Goal: Information Seeking & Learning: Learn about a topic

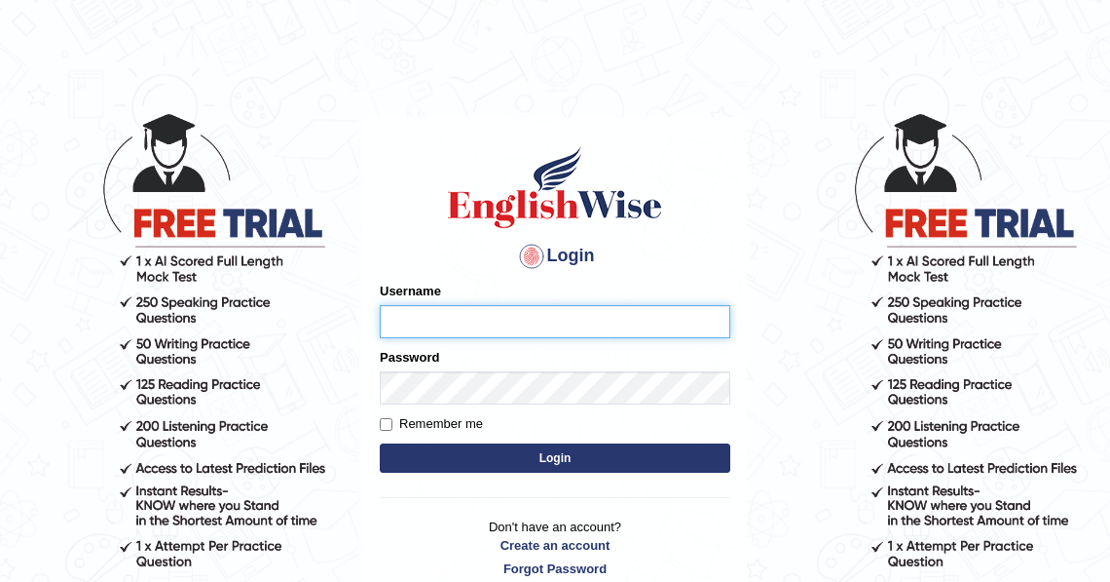
type input "N"
type input "Mona_s"
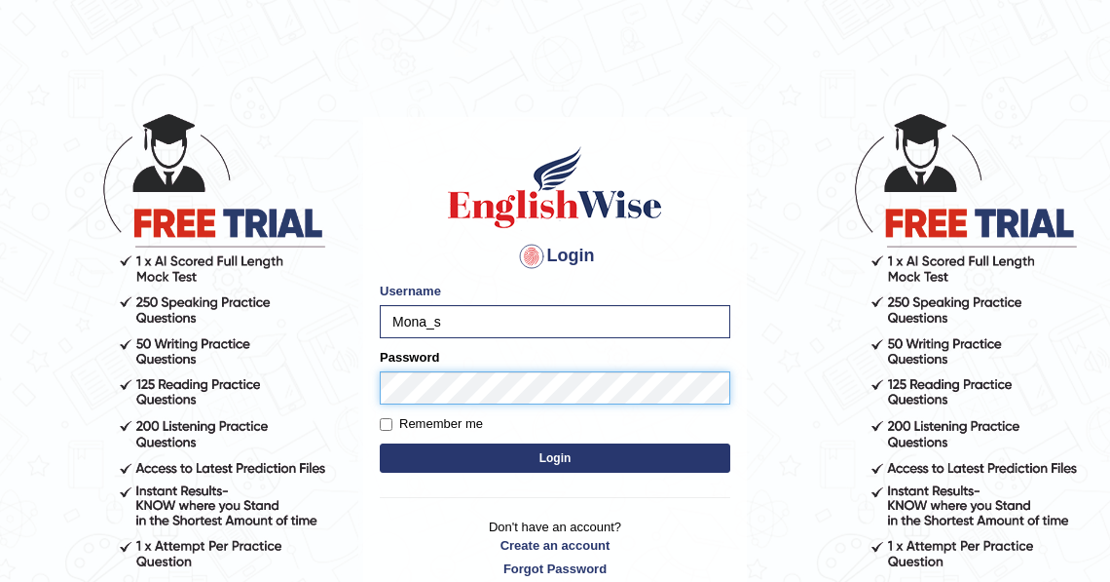
click at [380, 443] on button "Login" at bounding box center [555, 457] width 351 height 29
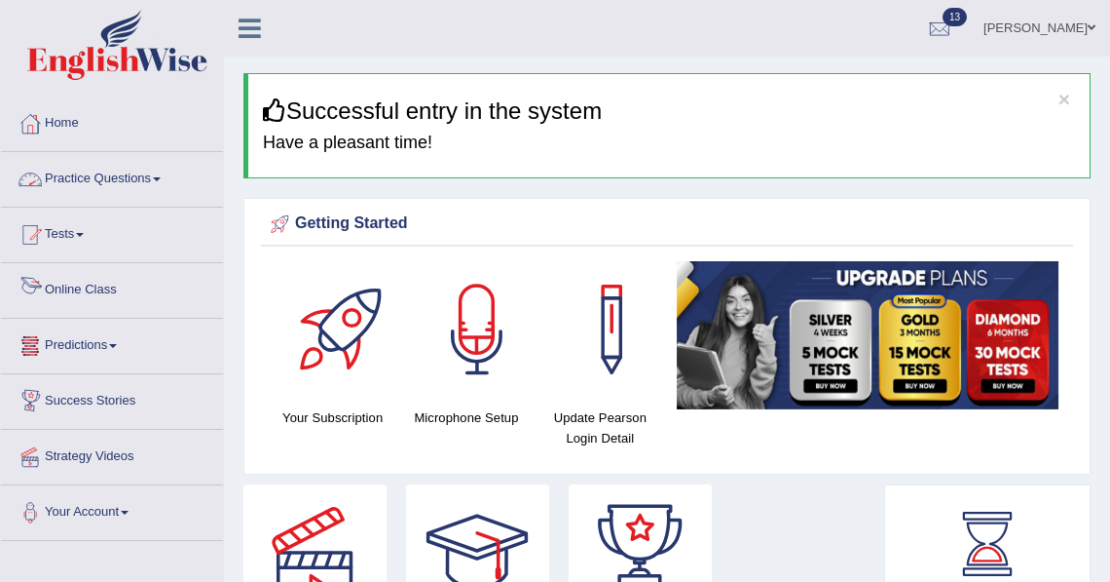
click at [98, 175] on link "Practice Questions" at bounding box center [112, 176] width 222 height 49
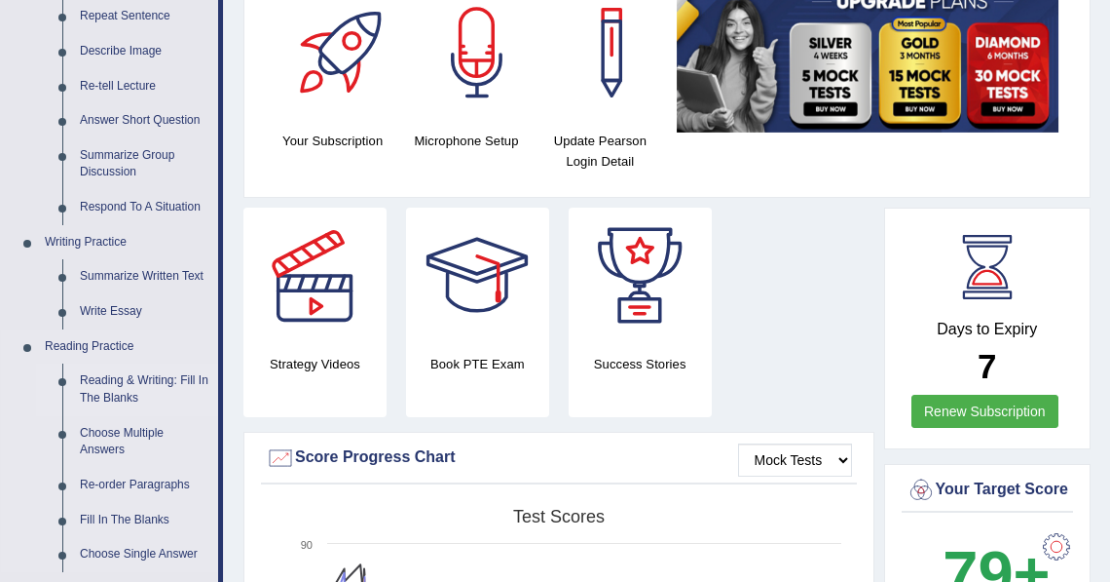
scroll to position [311, 0]
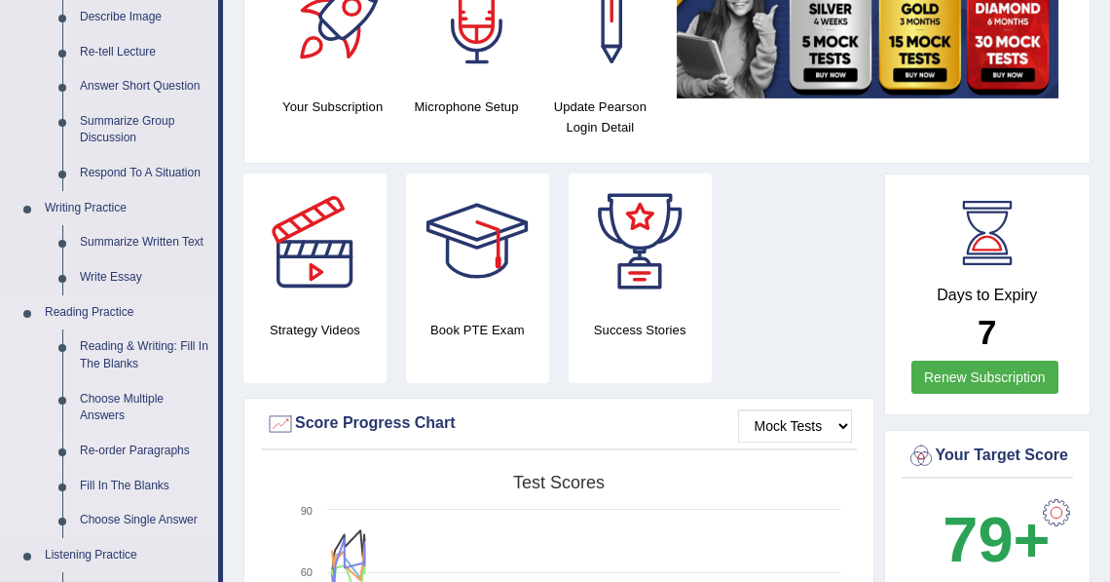
click at [141, 455] on link "Re-order Paragraphs" at bounding box center [144, 450] width 147 height 35
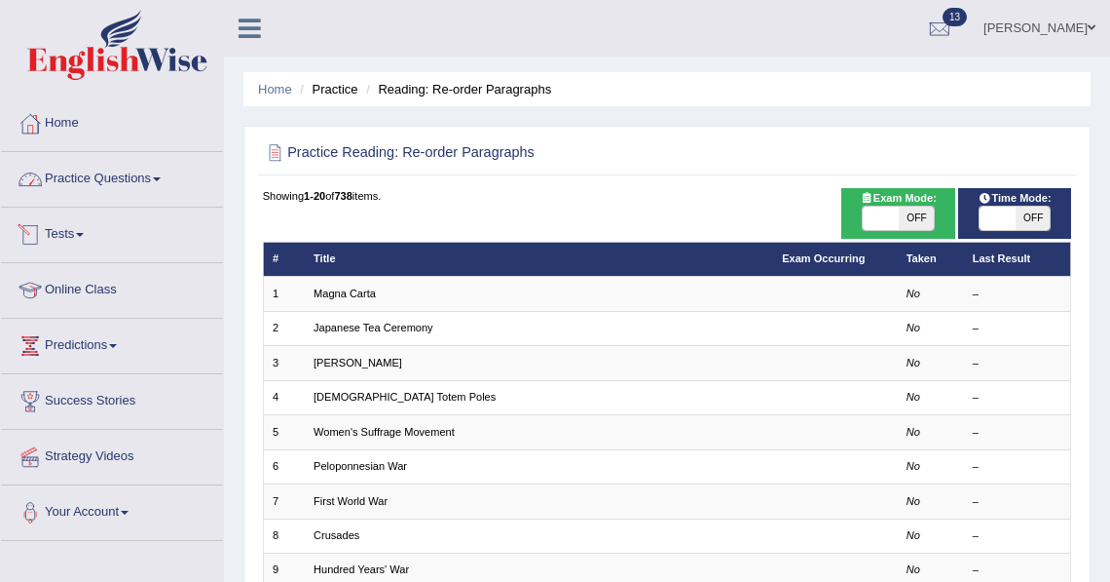
click at [112, 176] on link "Practice Questions" at bounding box center [112, 176] width 222 height 49
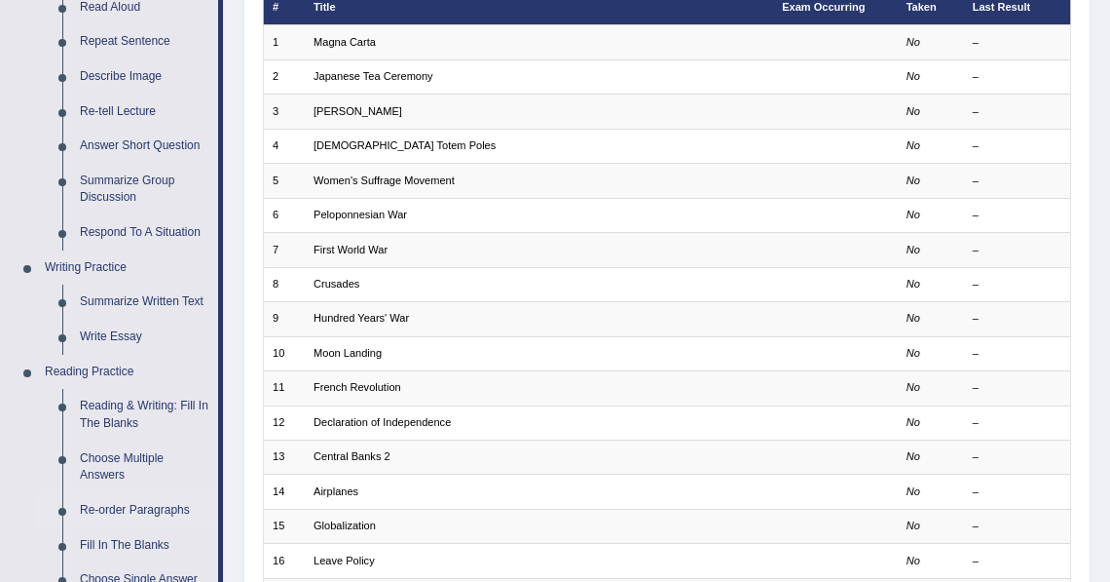
scroll to position [249, 0]
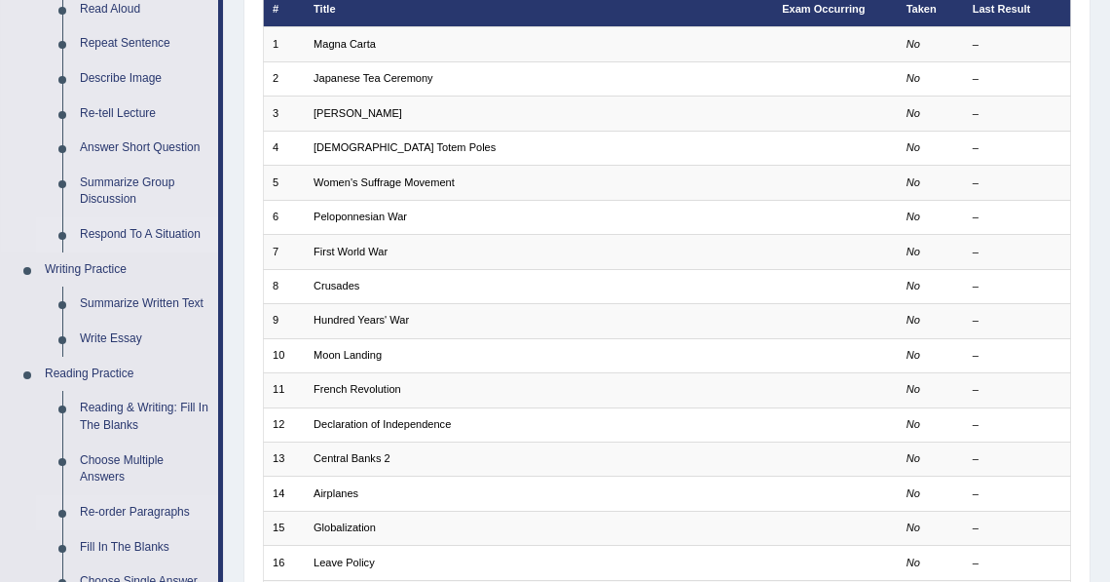
click at [148, 234] on link "Respond To A Situation" at bounding box center [144, 234] width 147 height 35
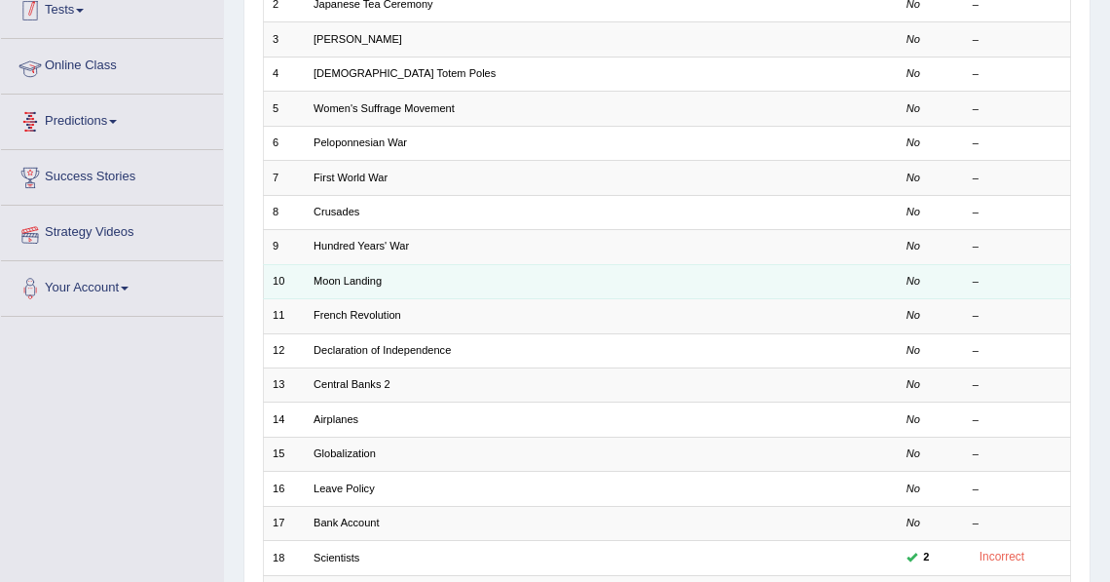
scroll to position [418, 0]
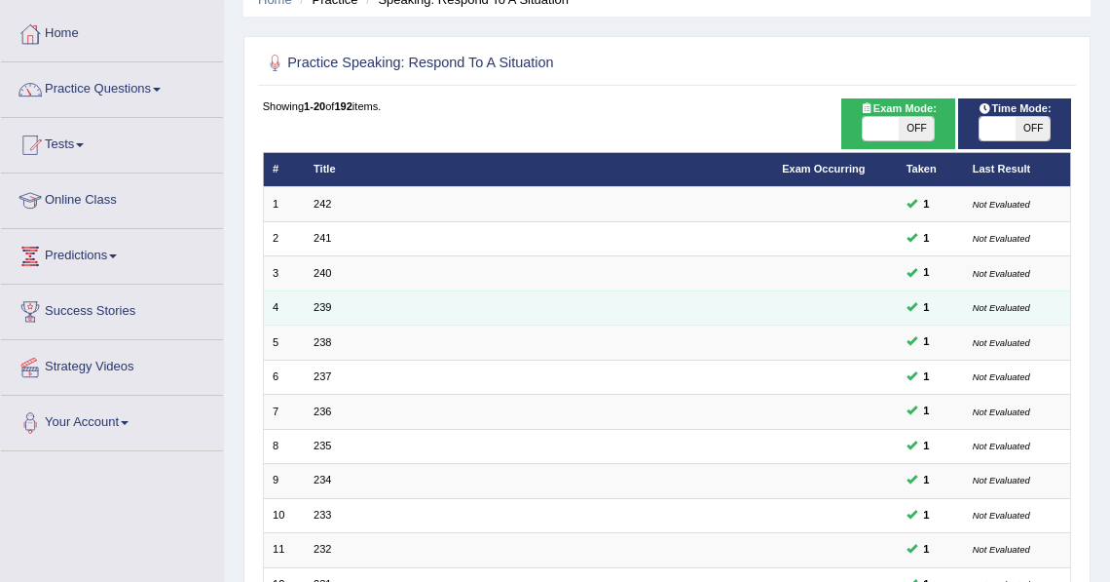
scroll to position [90, 0]
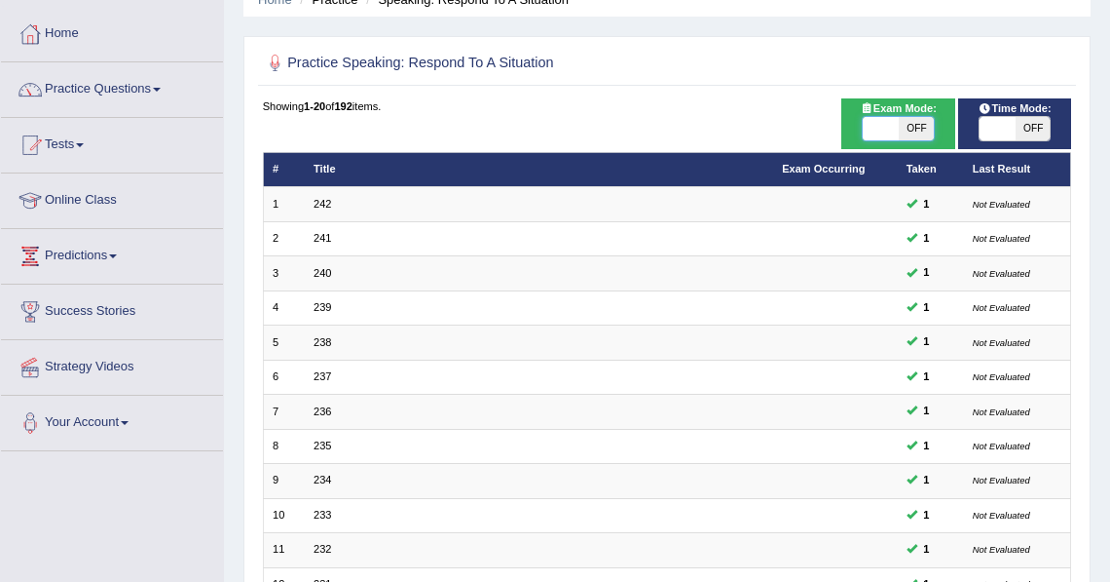
click at [889, 118] on span at bounding box center [880, 128] width 35 height 23
checkbox input "true"
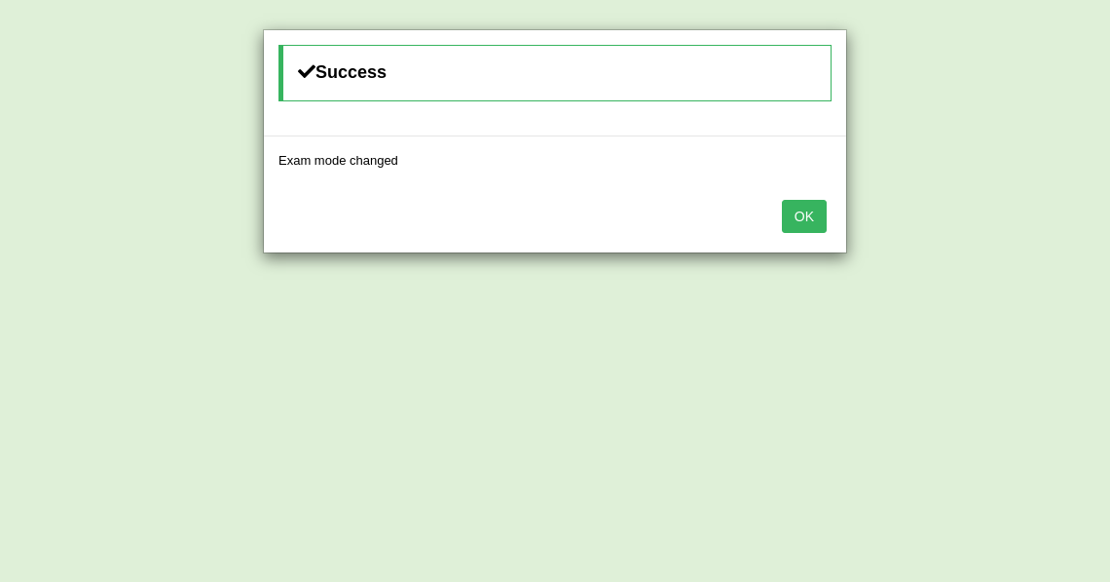
click at [820, 206] on button "OK" at bounding box center [804, 216] width 45 height 33
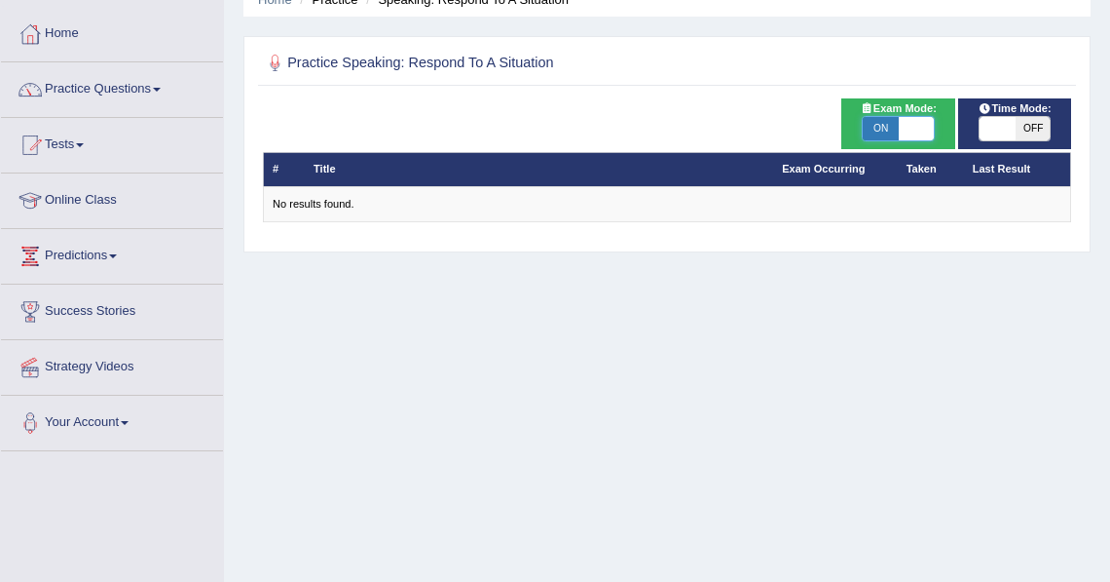
click at [914, 121] on span at bounding box center [916, 128] width 35 height 23
checkbox input "false"
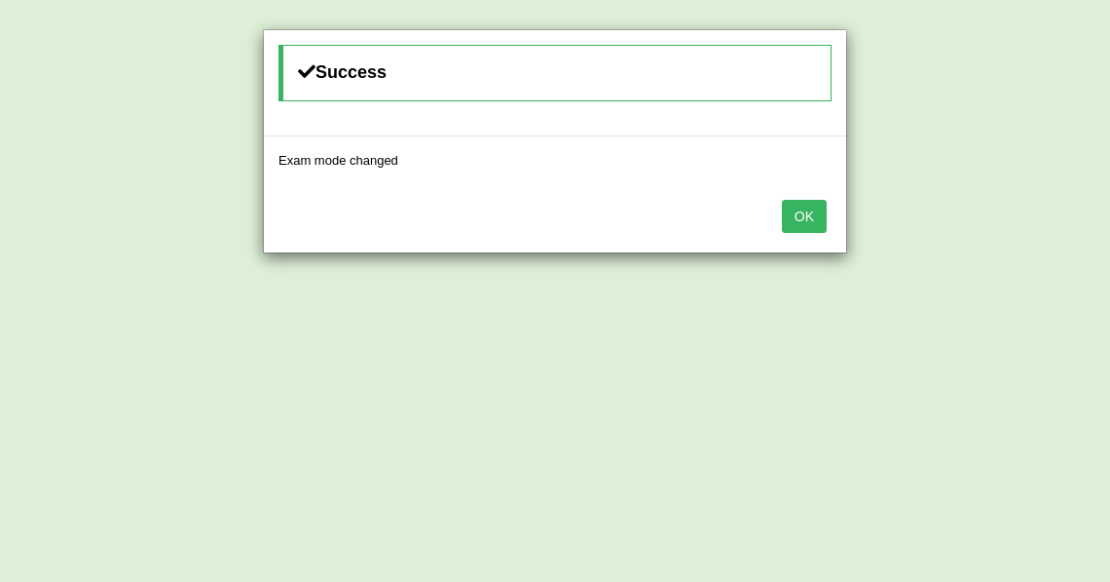
click at [810, 212] on button "OK" at bounding box center [804, 216] width 45 height 33
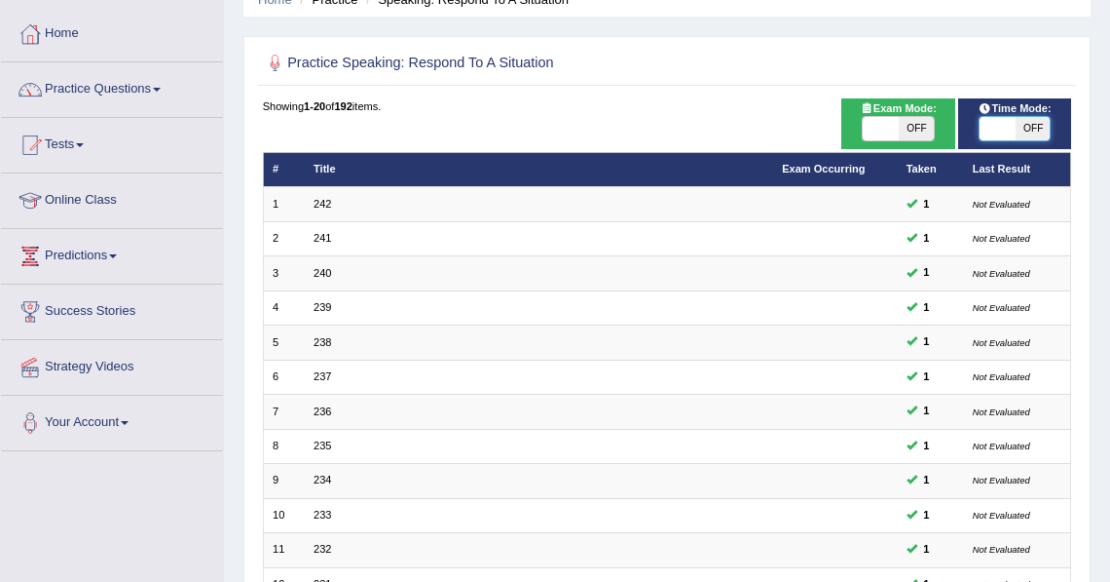
click at [1002, 134] on span at bounding box center [998, 128] width 35 height 23
click at [1037, 130] on span "OFF" at bounding box center [1033, 128] width 35 height 23
checkbox input "true"
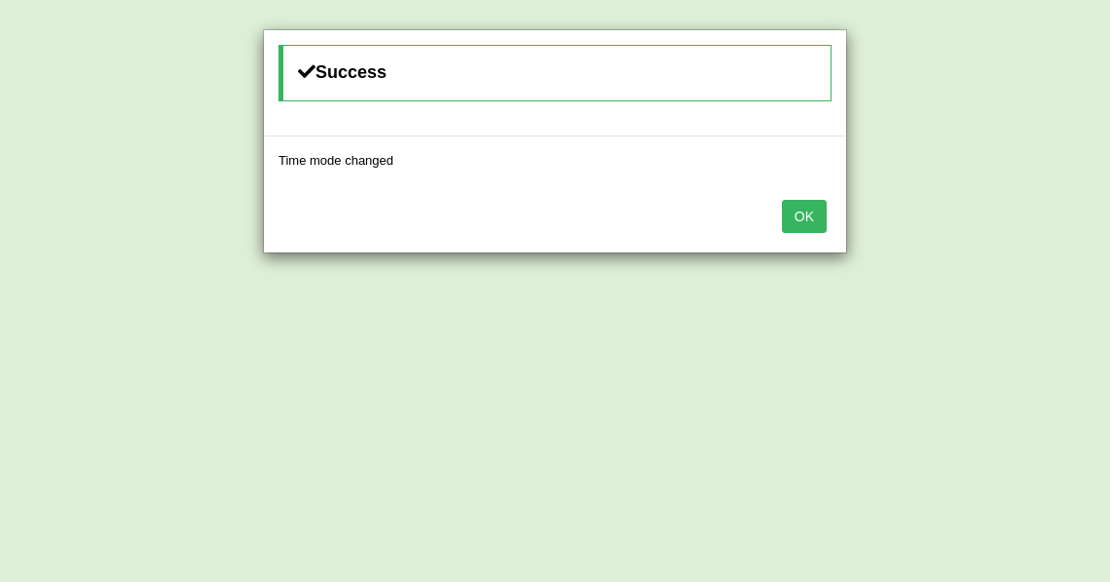
click at [815, 206] on button "OK" at bounding box center [804, 216] width 45 height 33
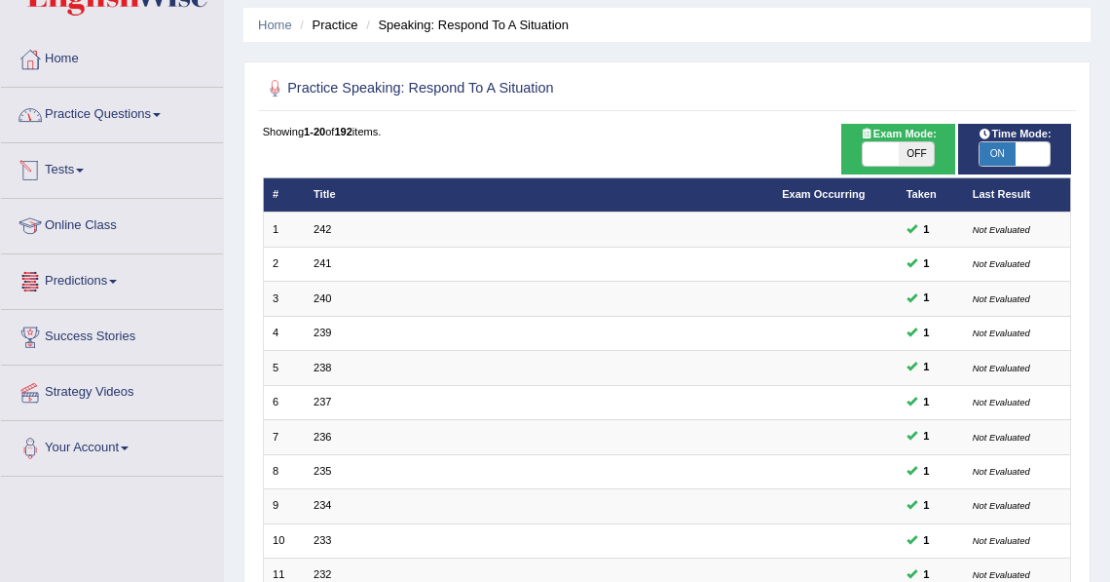
scroll to position [64, 0]
click at [141, 124] on link "Practice Questions" at bounding box center [112, 112] width 222 height 49
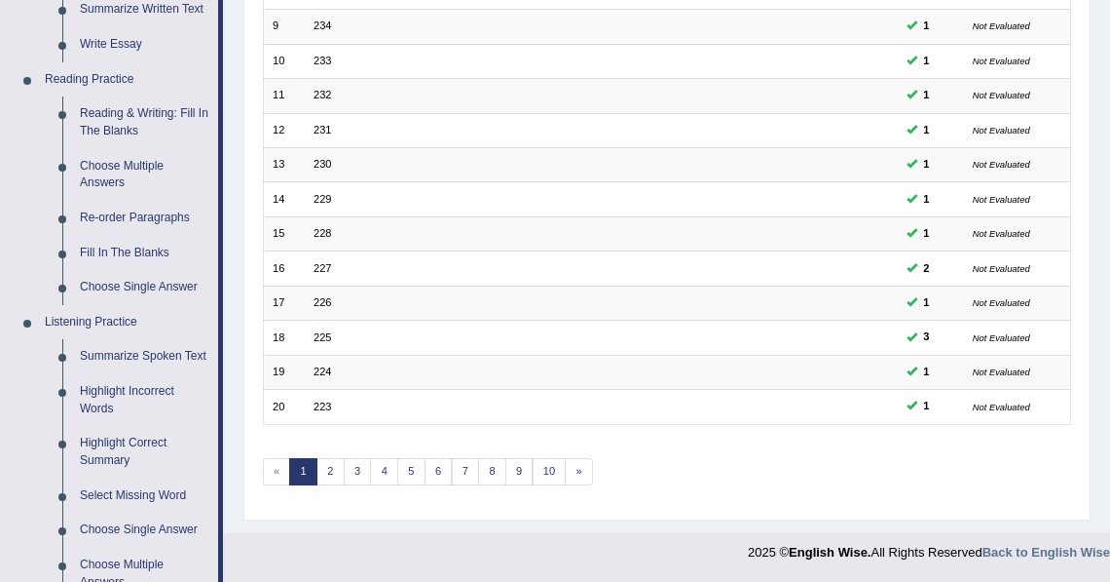
scroll to position [530, 0]
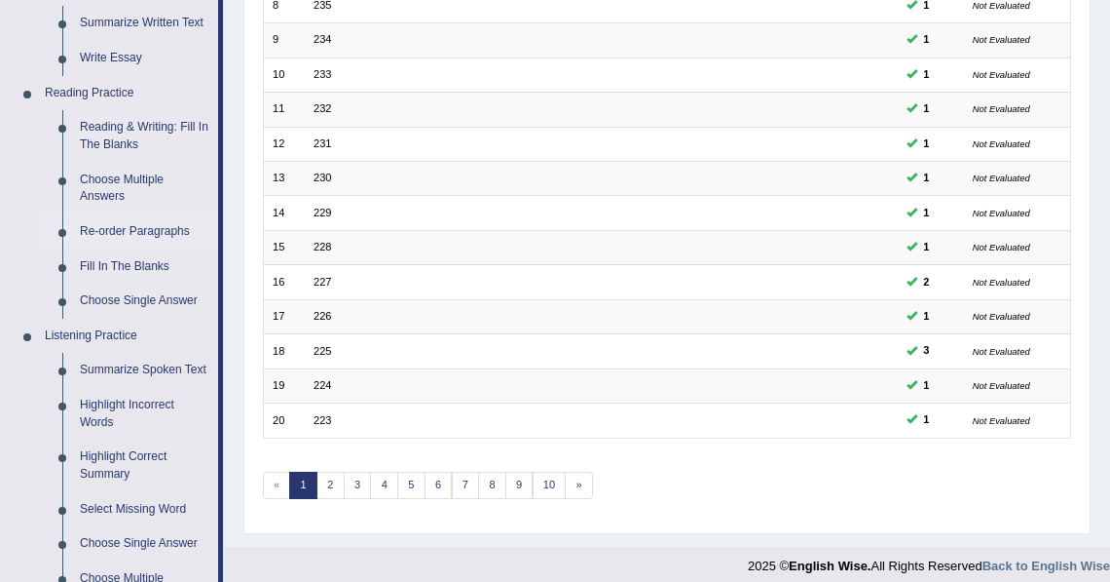
click at [158, 231] on link "Re-order Paragraphs" at bounding box center [144, 231] width 147 height 35
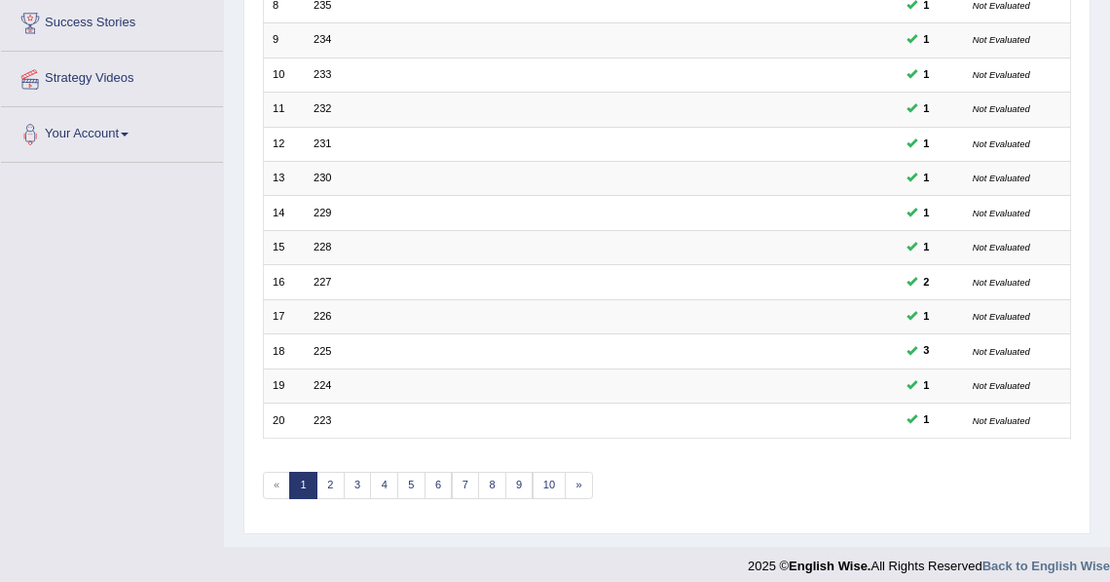
scroll to position [217, 0]
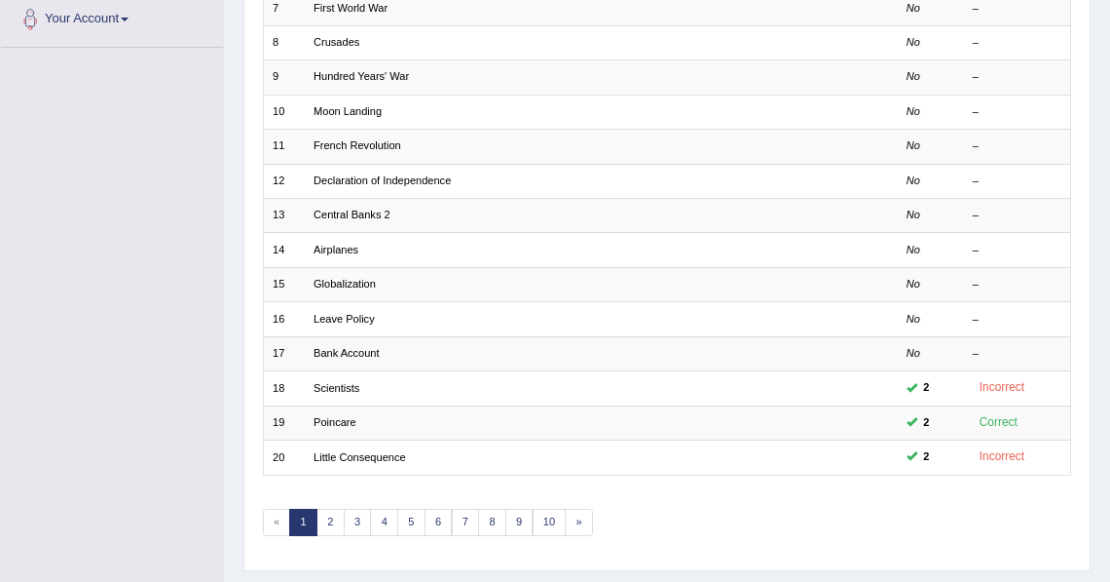
scroll to position [536, 0]
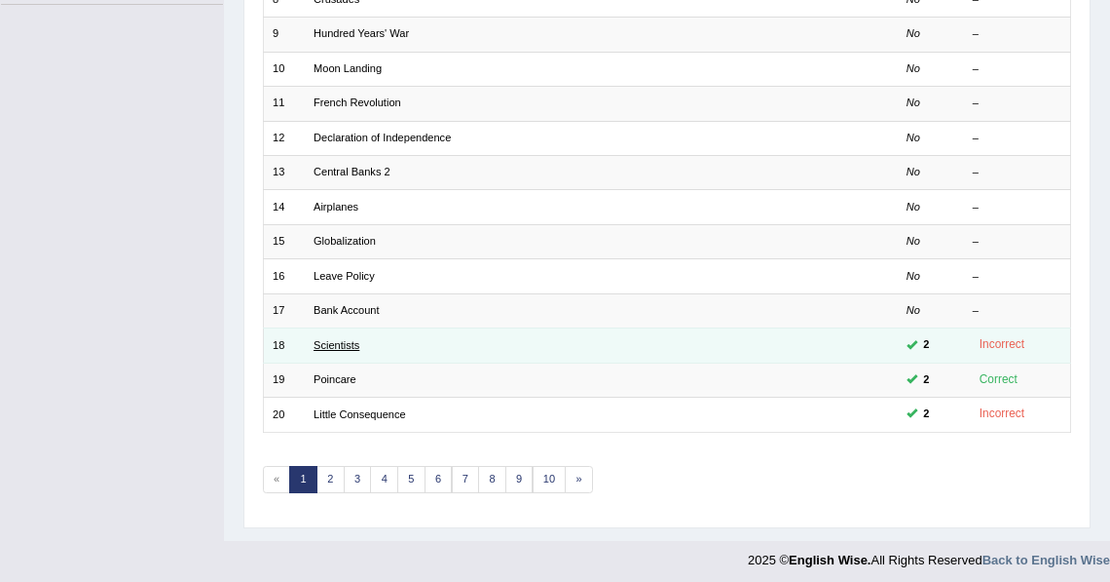
click at [332, 339] on link "Scientists" at bounding box center [337, 345] width 46 height 12
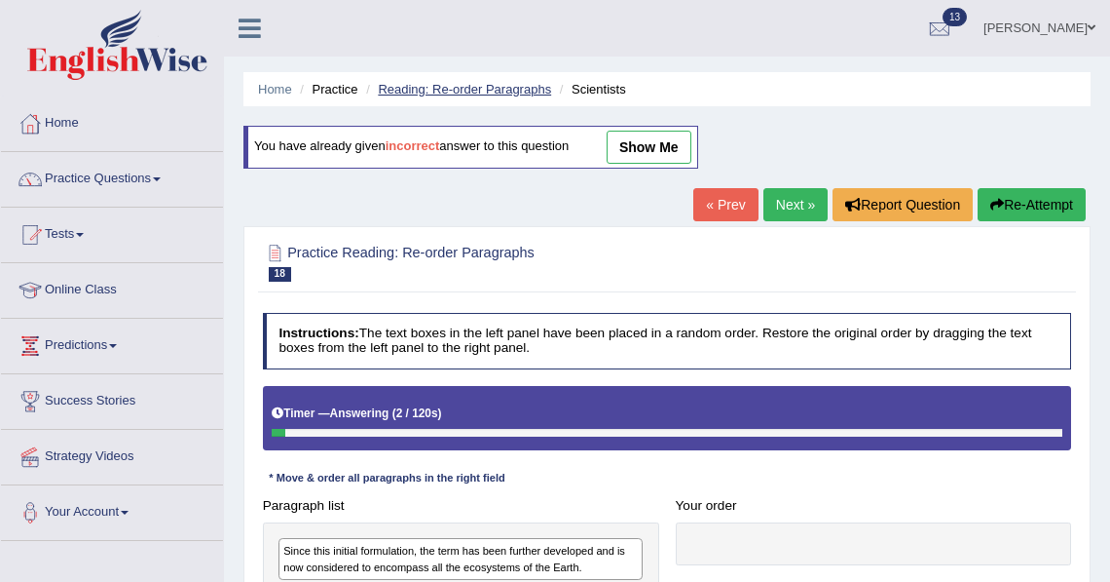
click at [503, 88] on link "Reading: Re-order Paragraphs" at bounding box center [464, 89] width 173 height 15
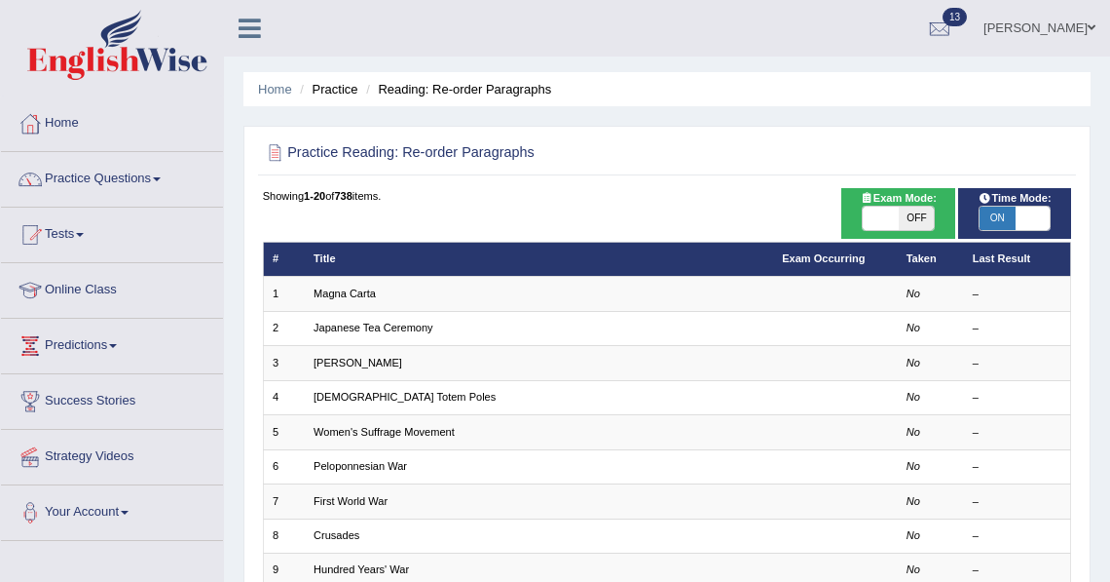
click at [999, 216] on span "ON" at bounding box center [997, 218] width 35 height 23
checkbox input "false"
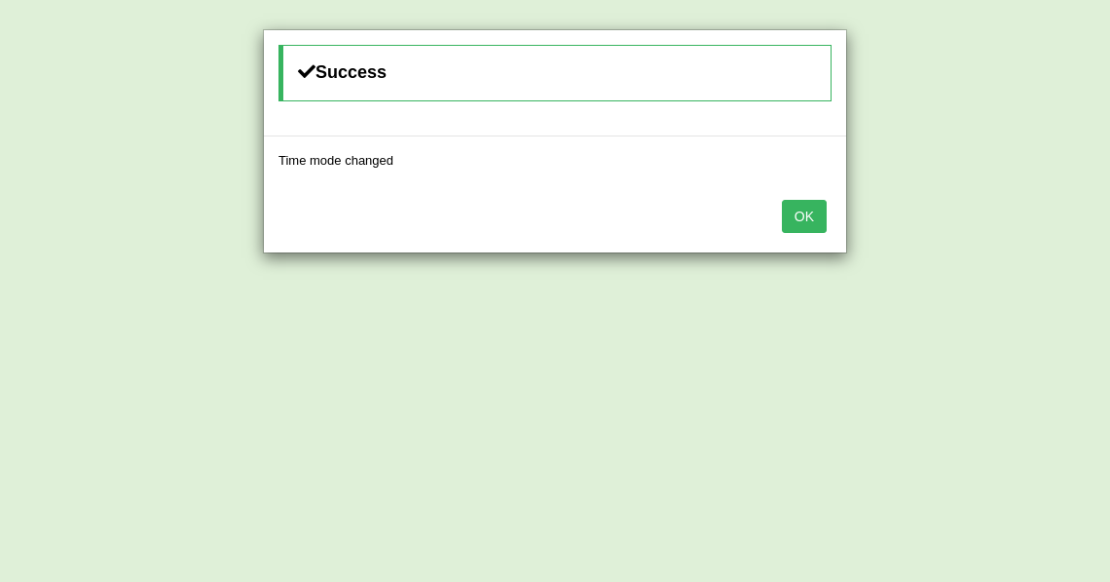
click at [803, 226] on button "OK" at bounding box center [804, 216] width 45 height 33
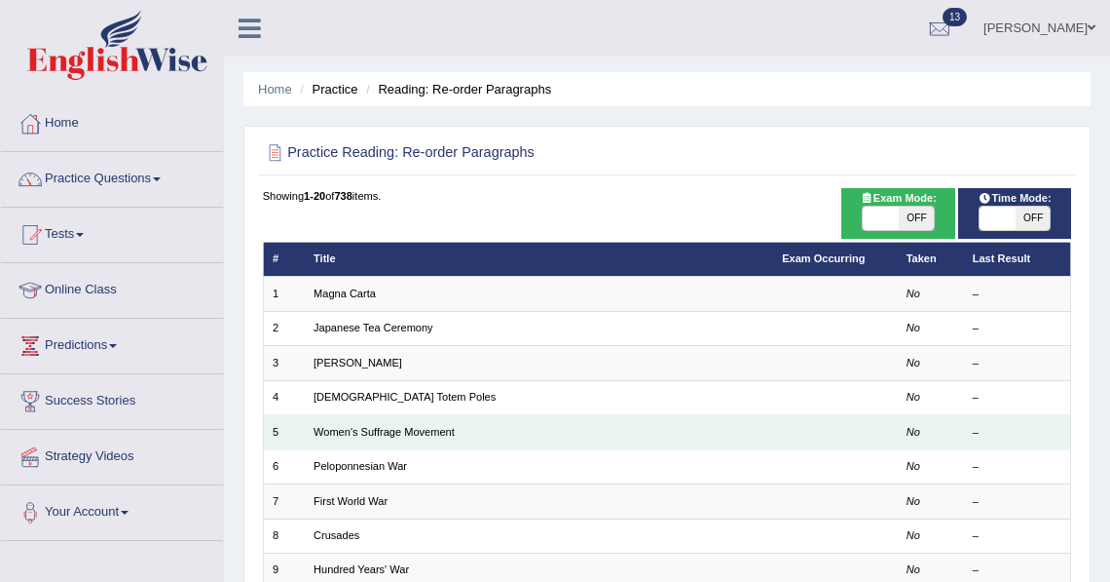
scroll to position [536, 0]
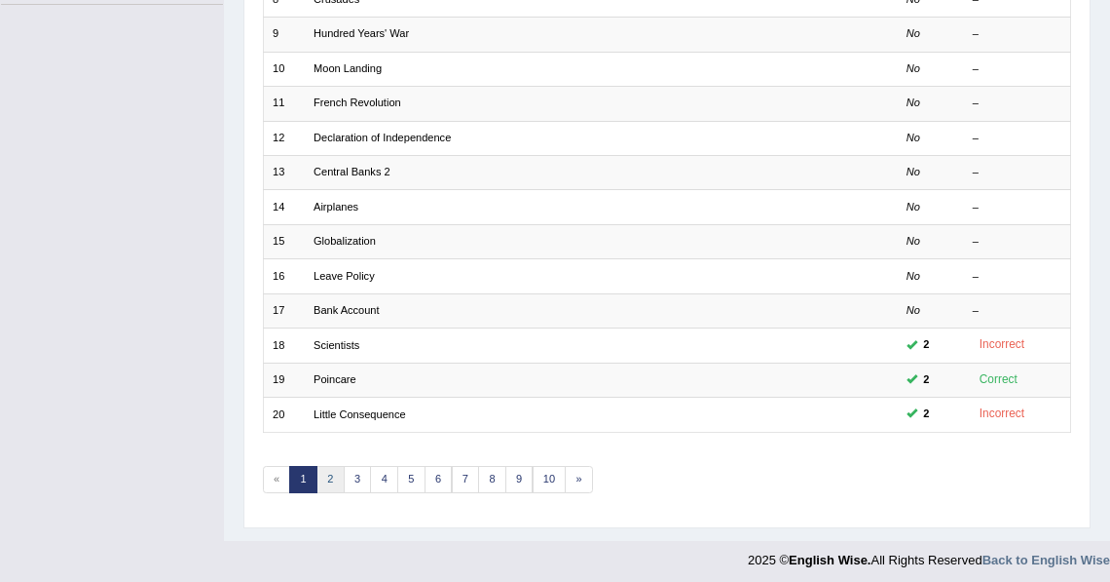
click at [326, 470] on link "2" at bounding box center [331, 479] width 28 height 27
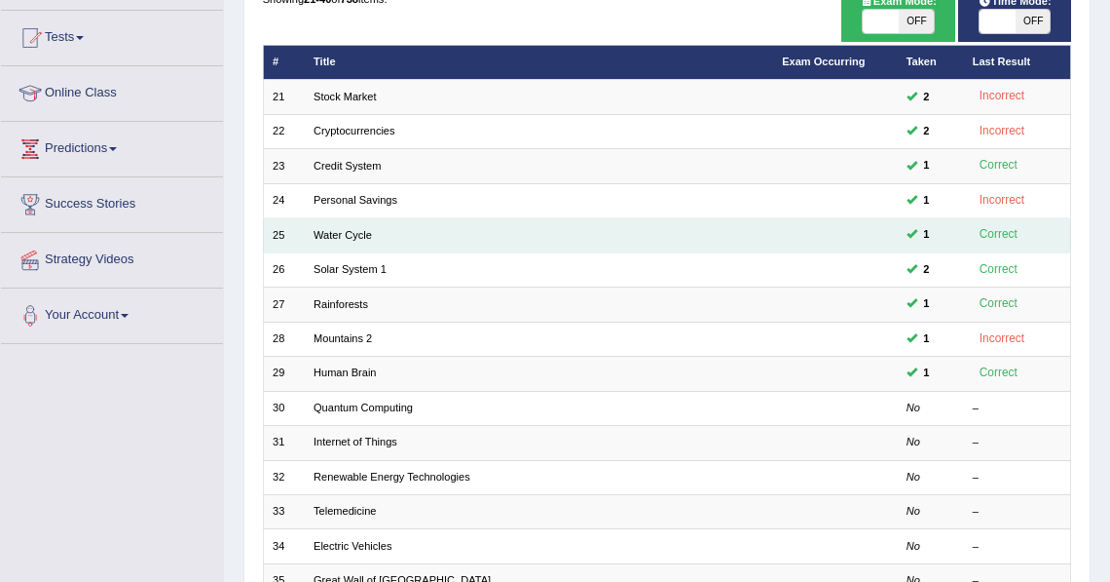
scroll to position [191, 0]
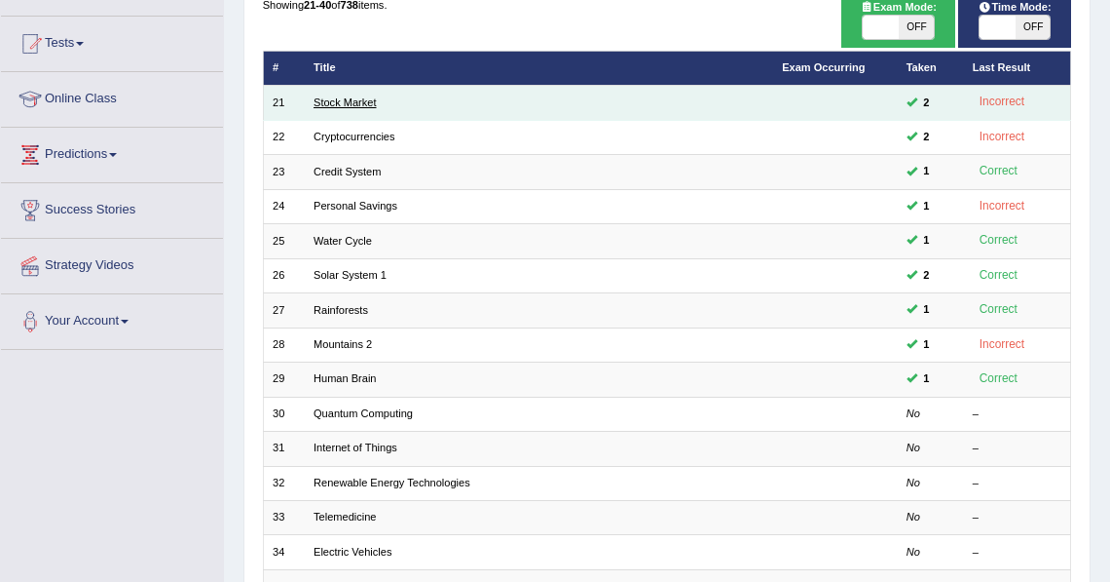
click at [370, 107] on link "Stock Market" at bounding box center [345, 102] width 62 height 12
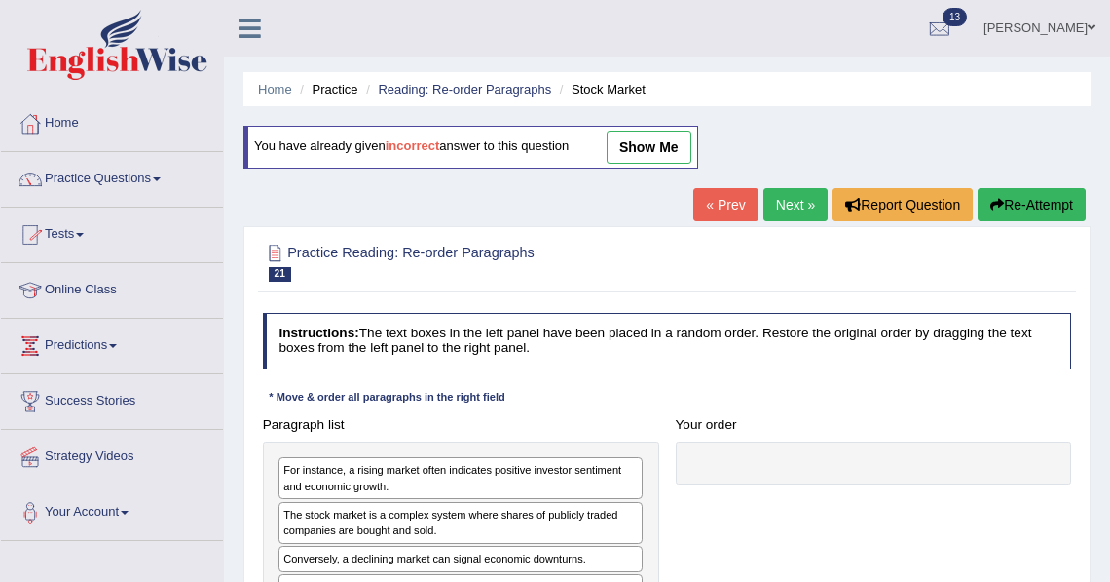
click at [673, 150] on link "show me" at bounding box center [649, 147] width 85 height 33
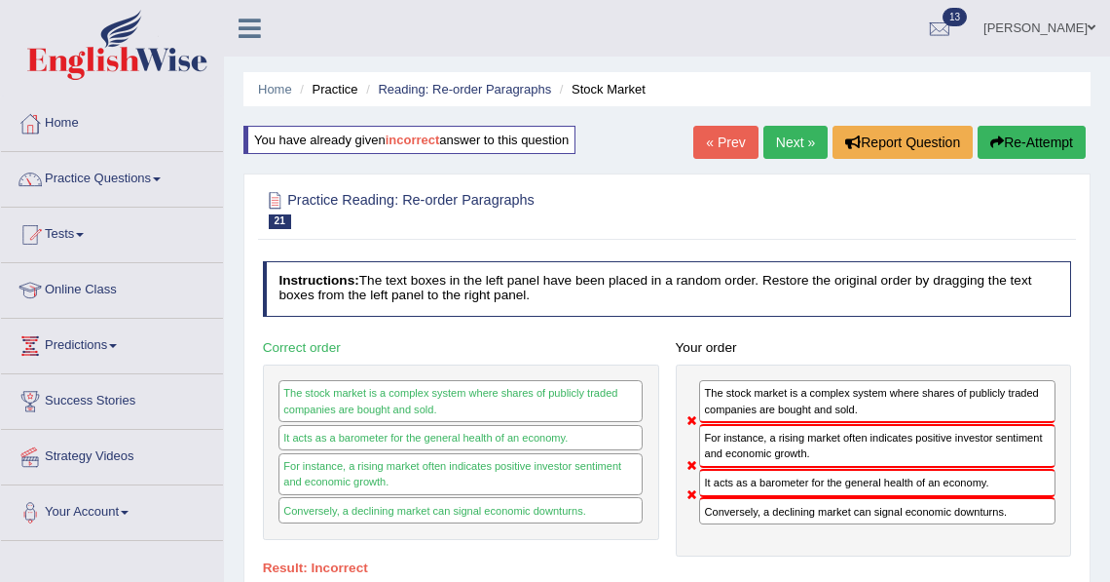
scroll to position [70, 0]
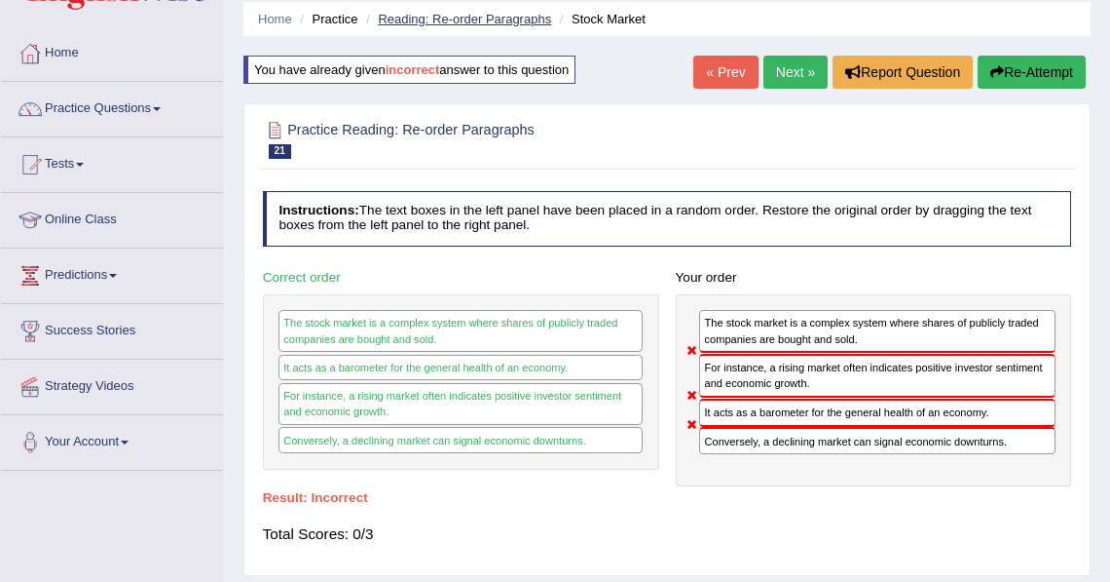
click at [507, 19] on link "Reading: Re-order Paragraphs" at bounding box center [464, 19] width 173 height 15
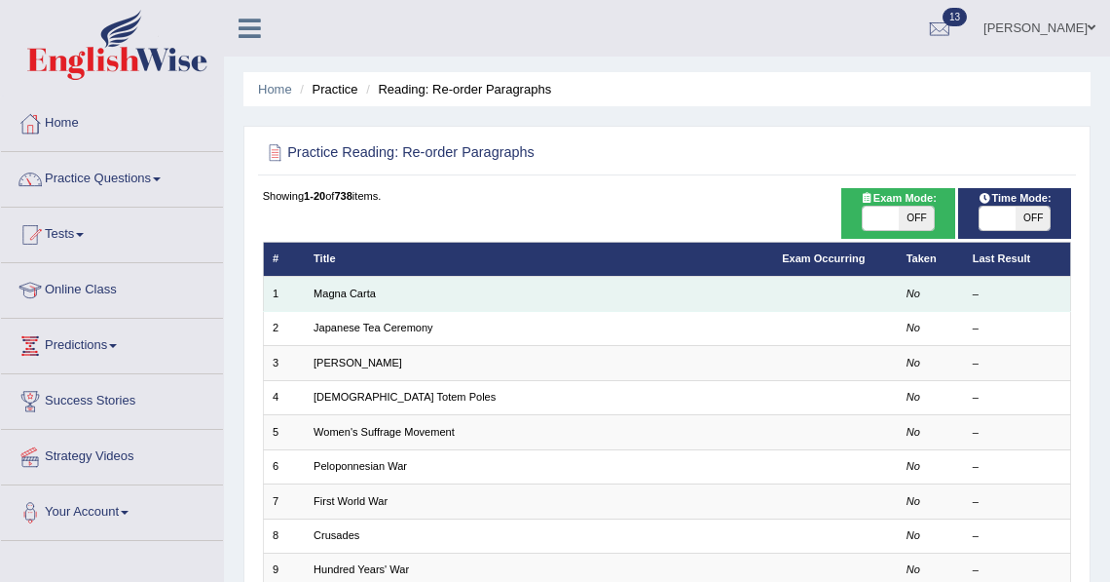
click at [401, 296] on td "Magna Carta" at bounding box center [539, 294] width 469 height 34
click at [370, 289] on link "Magna Carta" at bounding box center [345, 293] width 62 height 12
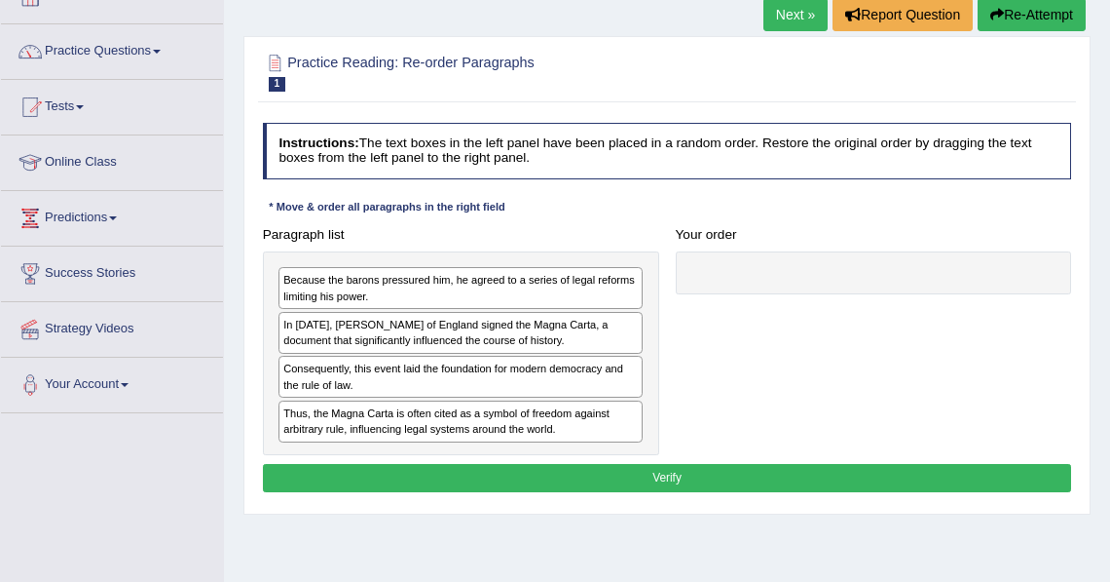
scroll to position [135, 0]
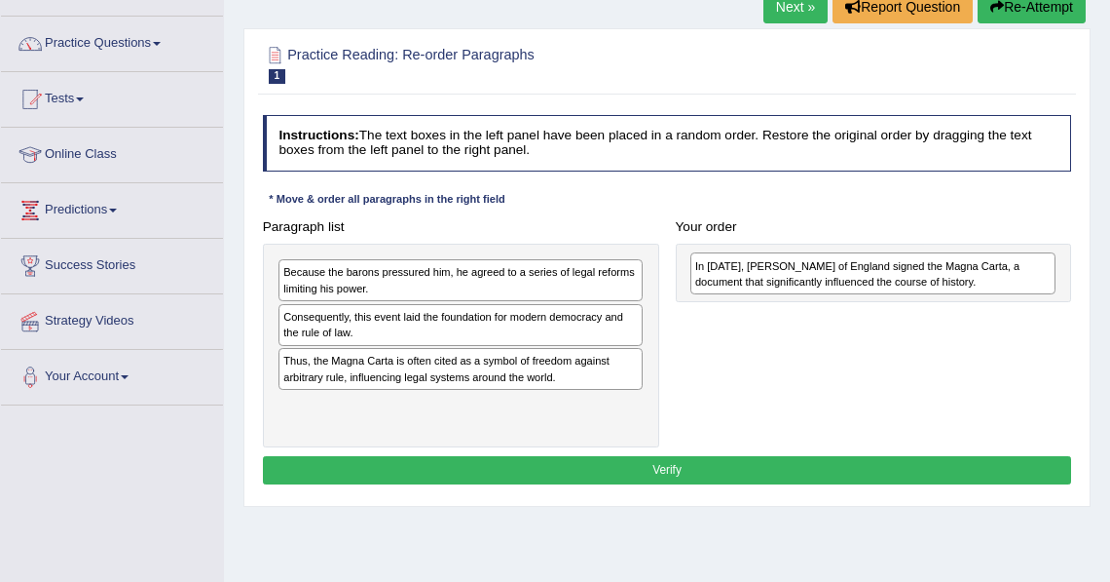
drag, startPoint x: 408, startPoint y: 324, endPoint x: 896, endPoint y: 280, distance: 490.1
click at [896, 280] on div "In 1215, King John of England signed the Magna Carta, a document that significa…" at bounding box center [873, 272] width 365 height 41
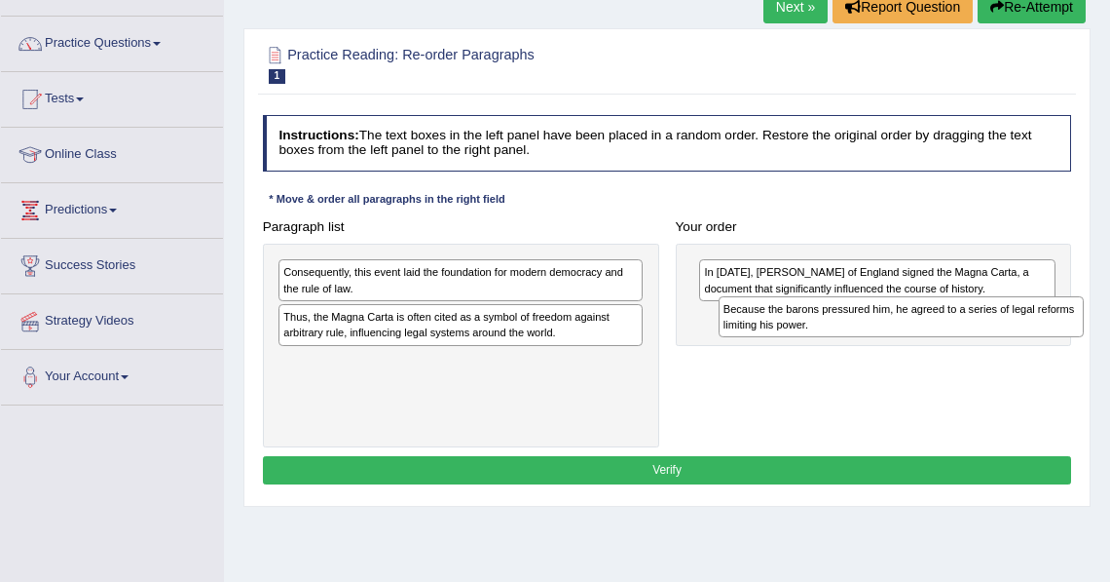
drag, startPoint x: 399, startPoint y: 272, endPoint x: 897, endPoint y: 327, distance: 500.9
click at [897, 327] on div "Because the barons pressured him, he agreed to a series of legal reforms limiti…" at bounding box center [901, 316] width 365 height 41
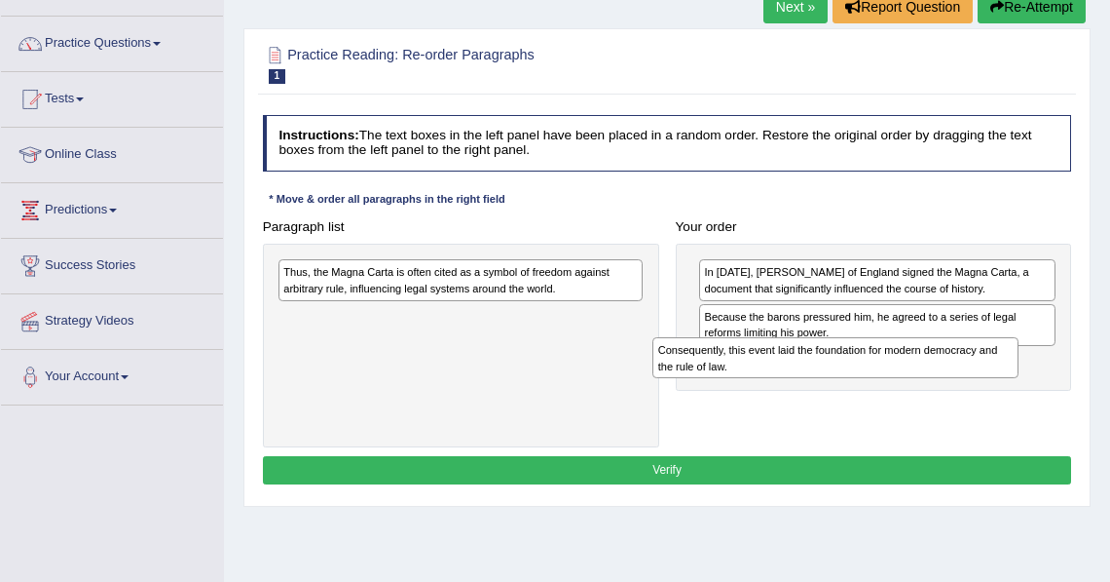
drag, startPoint x: 485, startPoint y: 279, endPoint x: 930, endPoint y: 378, distance: 456.1
click at [930, 378] on div "Paragraph list Consequently, this event laid the foundation for modern democrac…" at bounding box center [667, 330] width 826 height 236
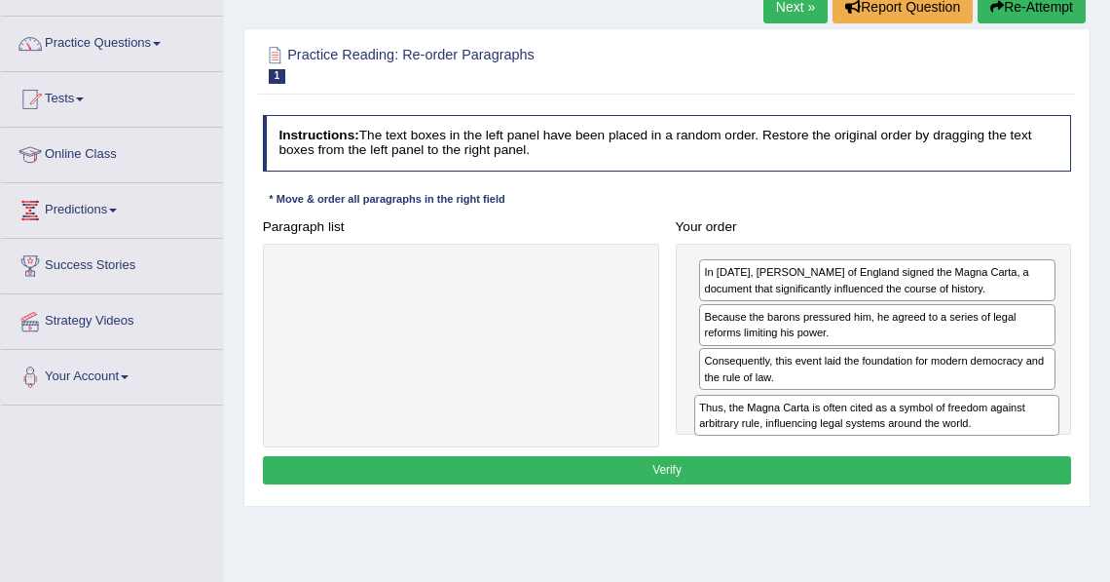
drag, startPoint x: 578, startPoint y: 282, endPoint x: 1072, endPoint y: 449, distance: 521.5
click at [1072, 449] on div "Instructions: The text boxes in the left panel have been placed in a random ord…" at bounding box center [666, 302] width 817 height 391
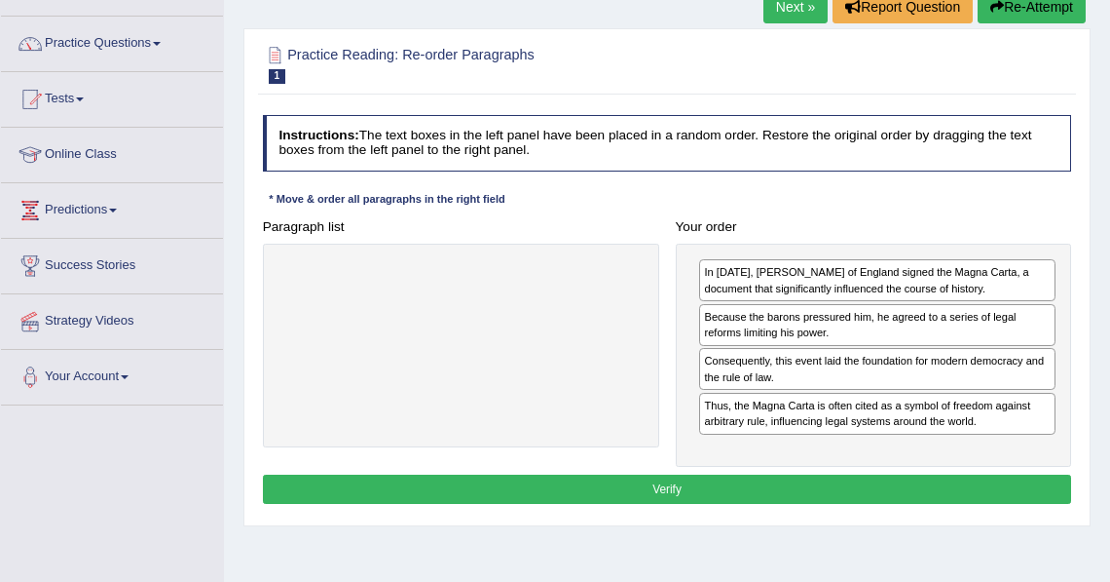
click at [741, 479] on button "Verify" at bounding box center [667, 488] width 809 height 28
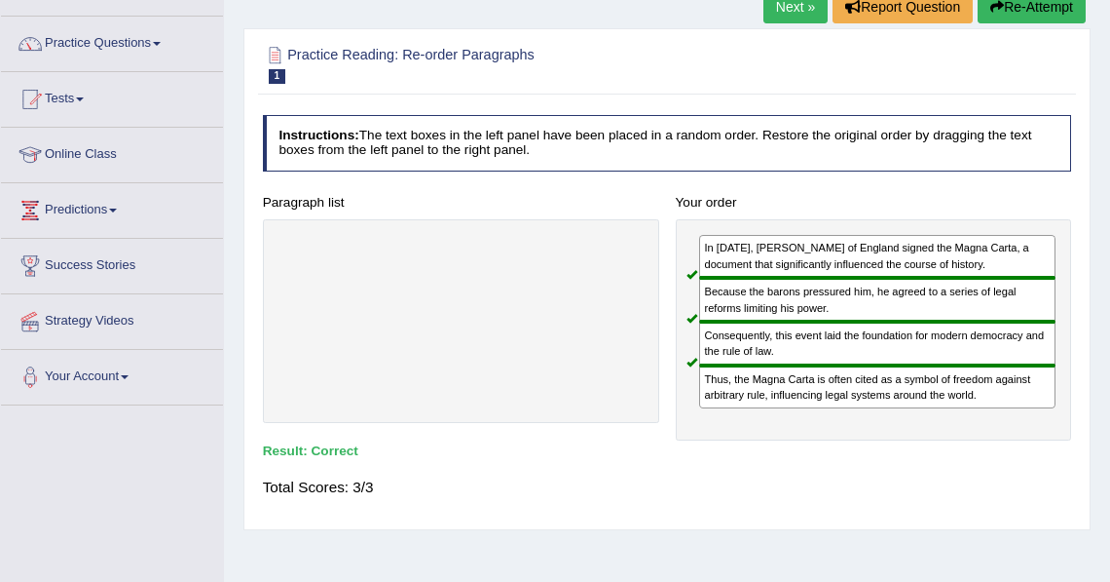
click at [795, 7] on link "Next »" at bounding box center [796, 6] width 64 height 33
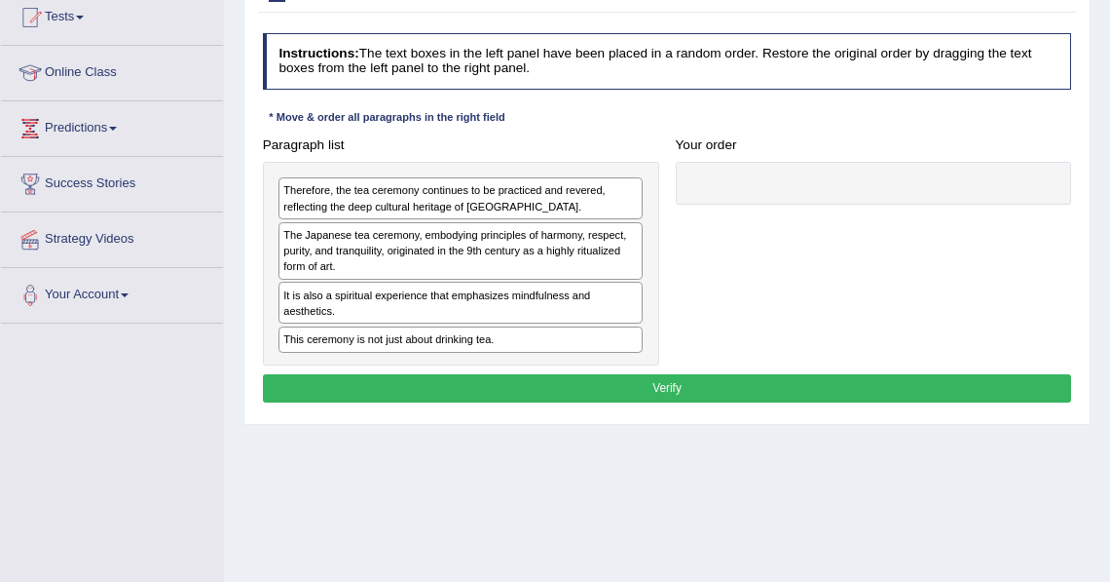
scroll to position [216, 0]
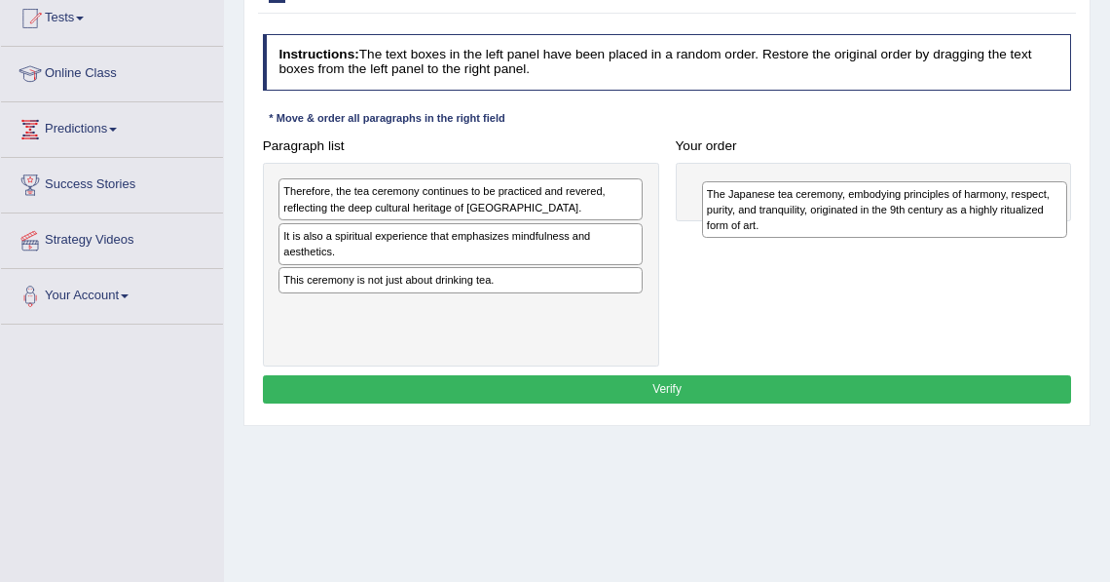
drag, startPoint x: 467, startPoint y: 241, endPoint x: 969, endPoint y: 207, distance: 503.7
click at [969, 207] on div "The Japanese tea ceremony, embodying principles of harmony, respect, purity, an…" at bounding box center [884, 209] width 365 height 57
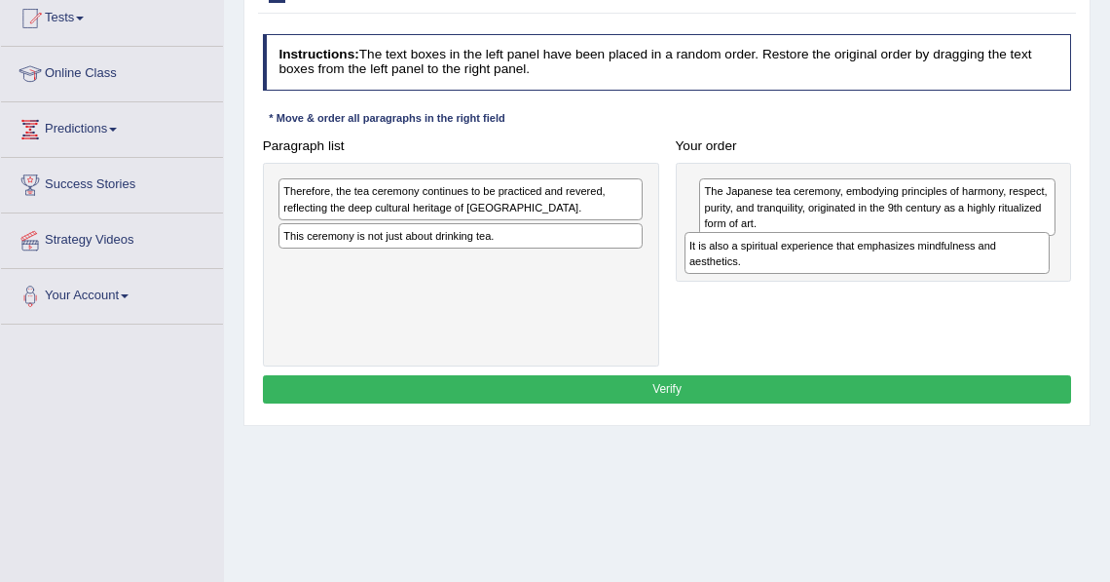
drag, startPoint x: 519, startPoint y: 234, endPoint x: 1018, endPoint y: 260, distance: 499.4
click at [1018, 260] on div "It is also a spiritual experience that emphasizes mindfulness and aesthetics." at bounding box center [867, 252] width 365 height 41
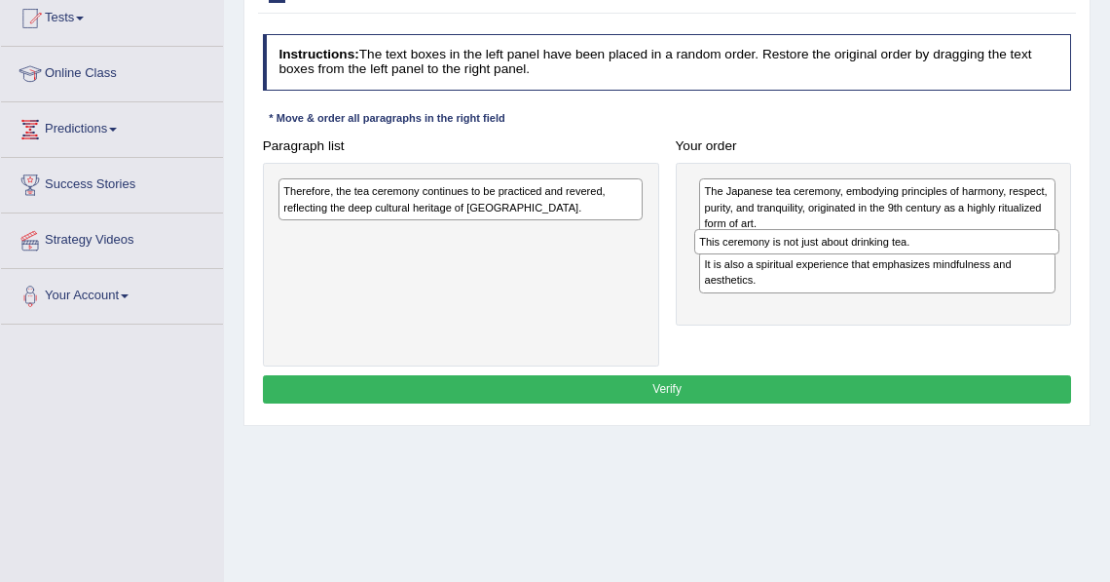
drag, startPoint x: 539, startPoint y: 231, endPoint x: 1033, endPoint y: 255, distance: 494.5
click at [1033, 255] on div "Paragraph list Therefore, the tea ceremony continues to be practiced and revere…" at bounding box center [667, 250] width 826 height 236
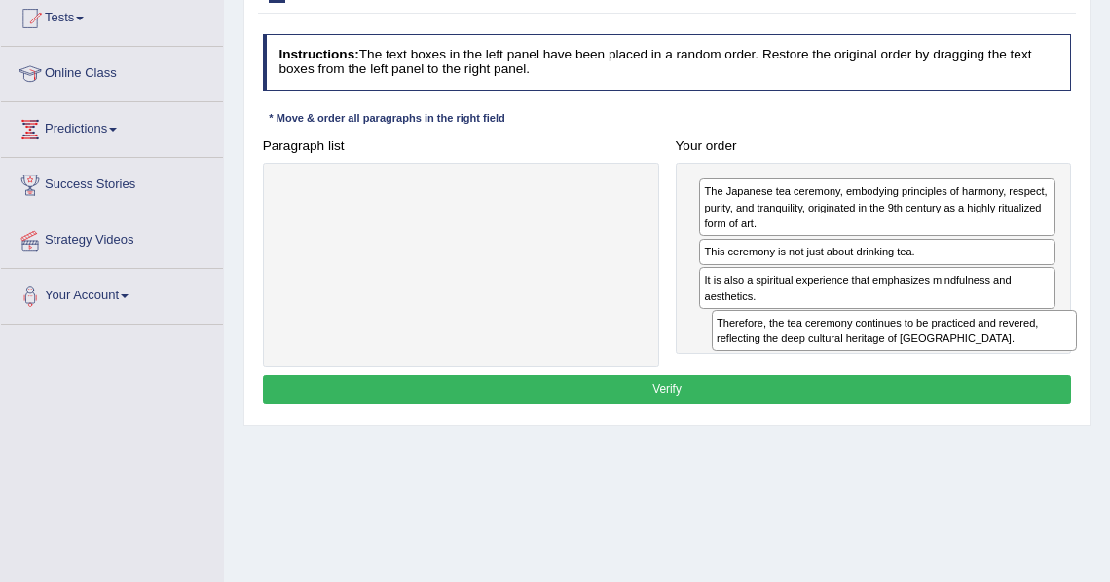
drag, startPoint x: 490, startPoint y: 199, endPoint x: 1003, endPoint y: 361, distance: 538.5
click at [1003, 361] on div "Paragraph list Therefore, the tea ceremony continues to be practiced and revere…" at bounding box center [667, 250] width 826 height 236
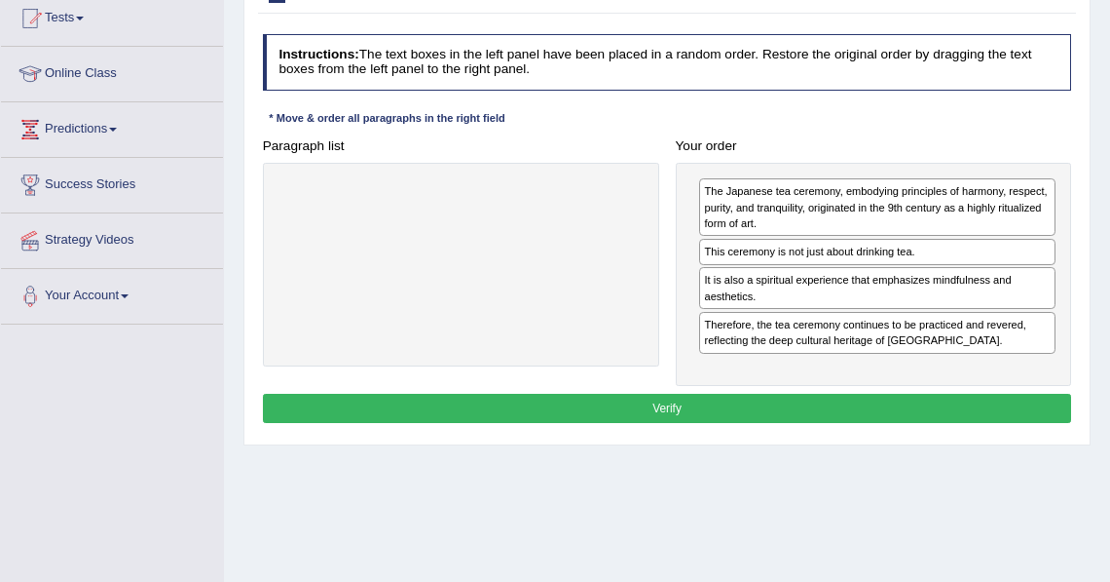
click at [847, 405] on button "Verify" at bounding box center [667, 408] width 809 height 28
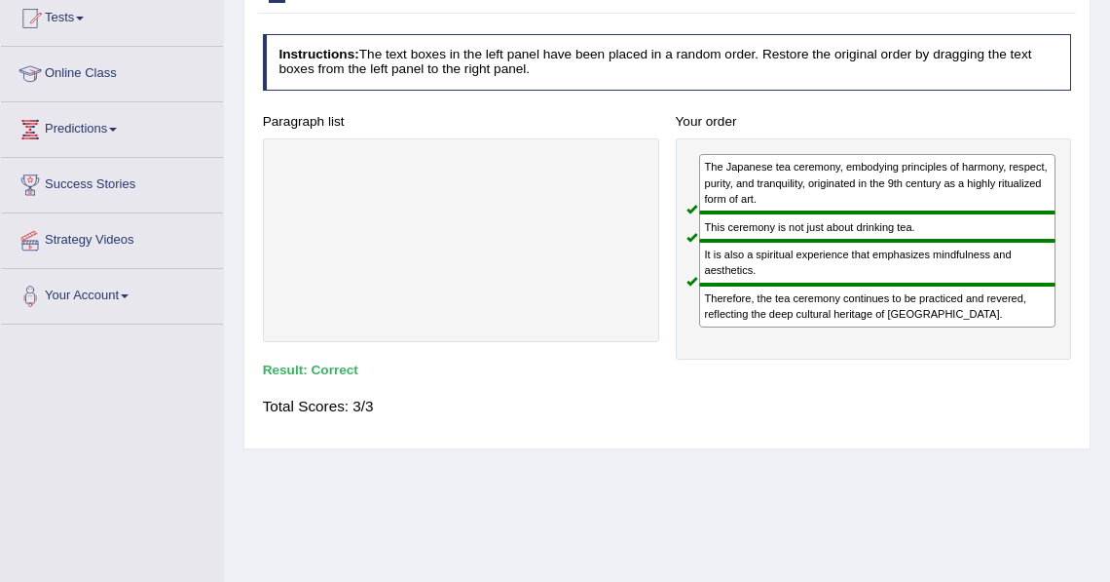
scroll to position [90, 0]
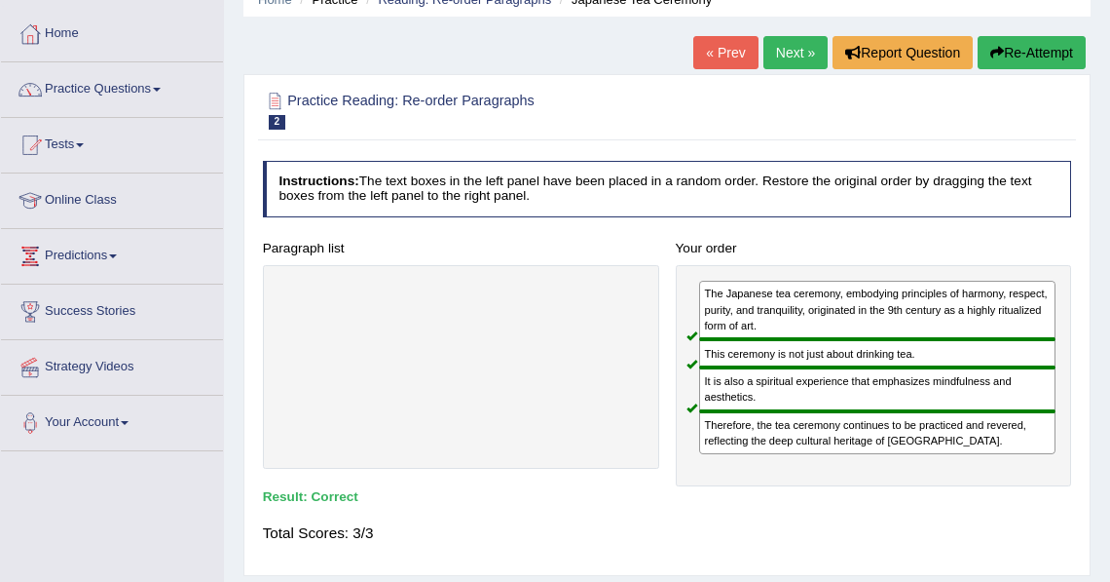
click at [786, 53] on link "Next »" at bounding box center [796, 52] width 64 height 33
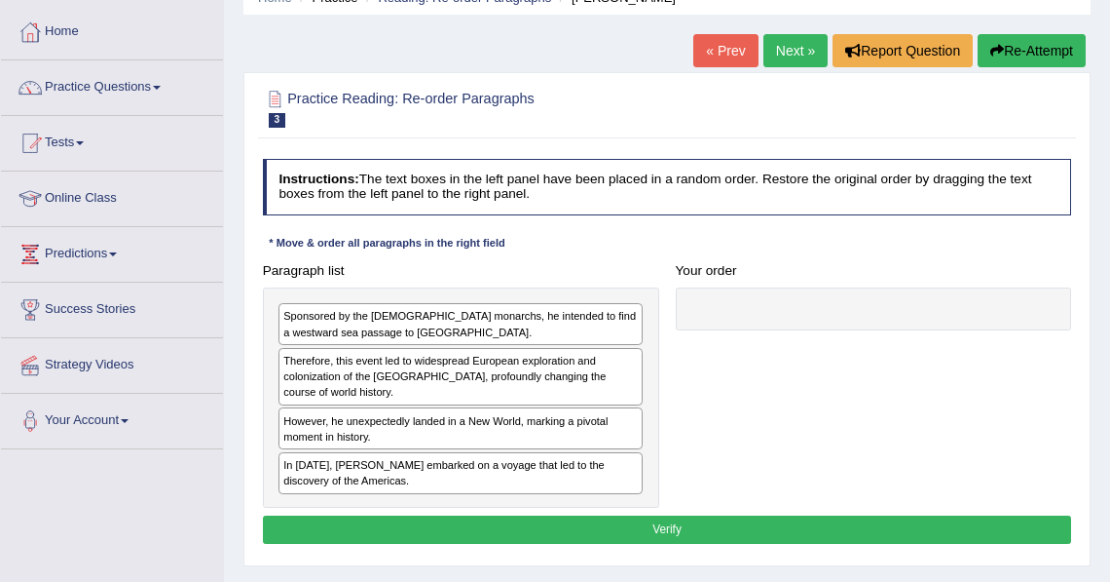
scroll to position [127, 0]
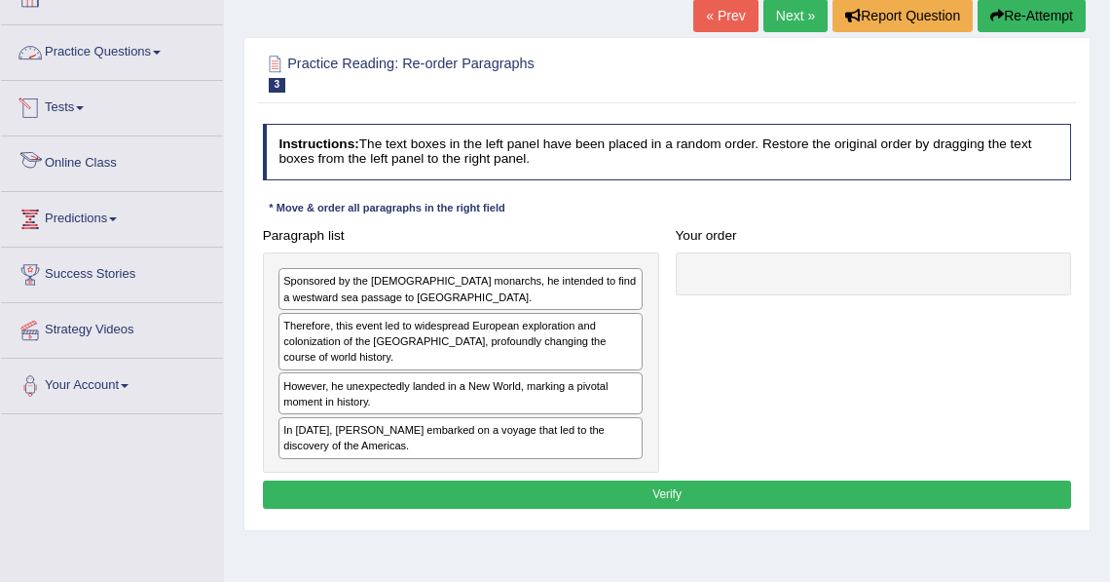
click at [93, 71] on link "Practice Questions" at bounding box center [112, 49] width 222 height 49
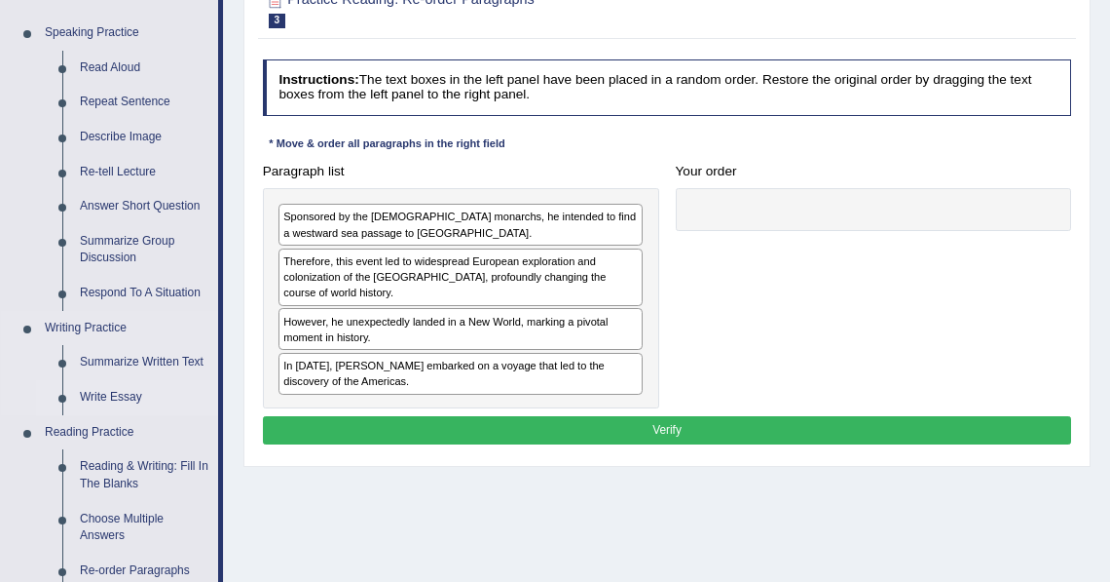
scroll to position [211, 0]
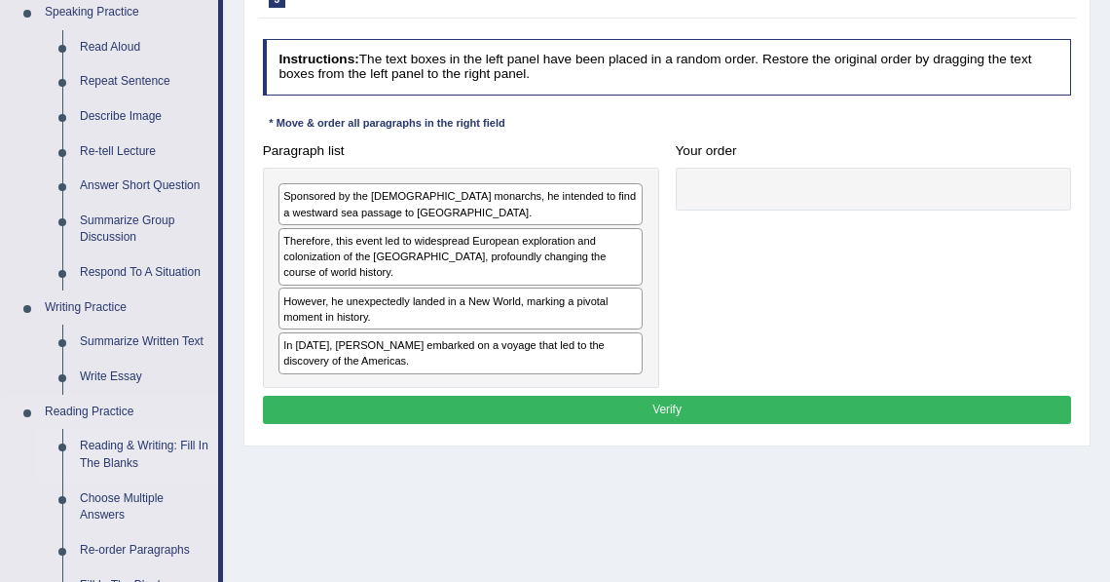
click at [136, 451] on link "Reading & Writing: Fill In The Blanks" at bounding box center [144, 455] width 147 height 52
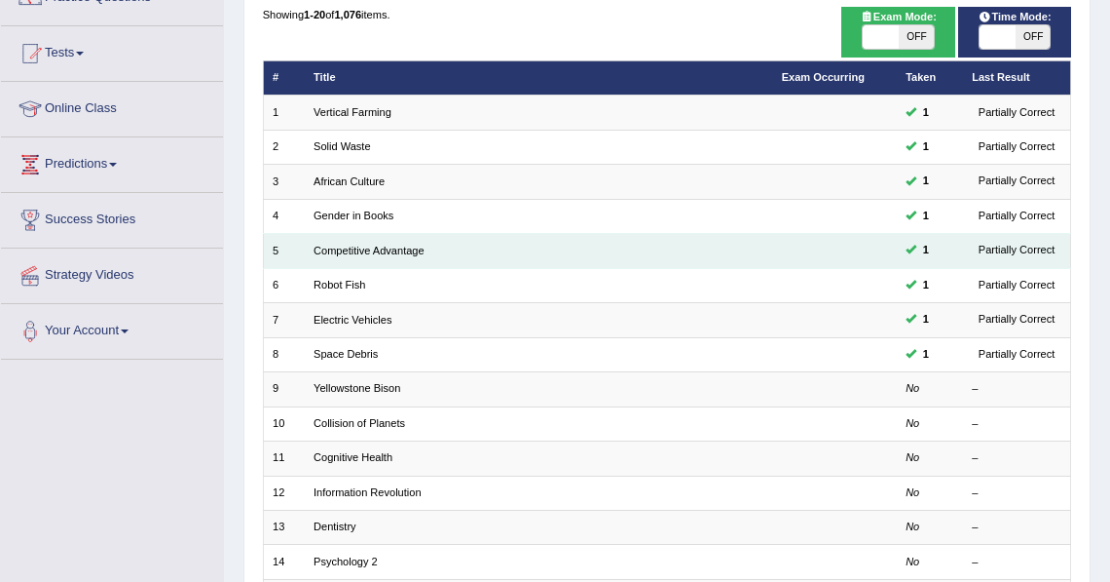
scroll to position [124, 0]
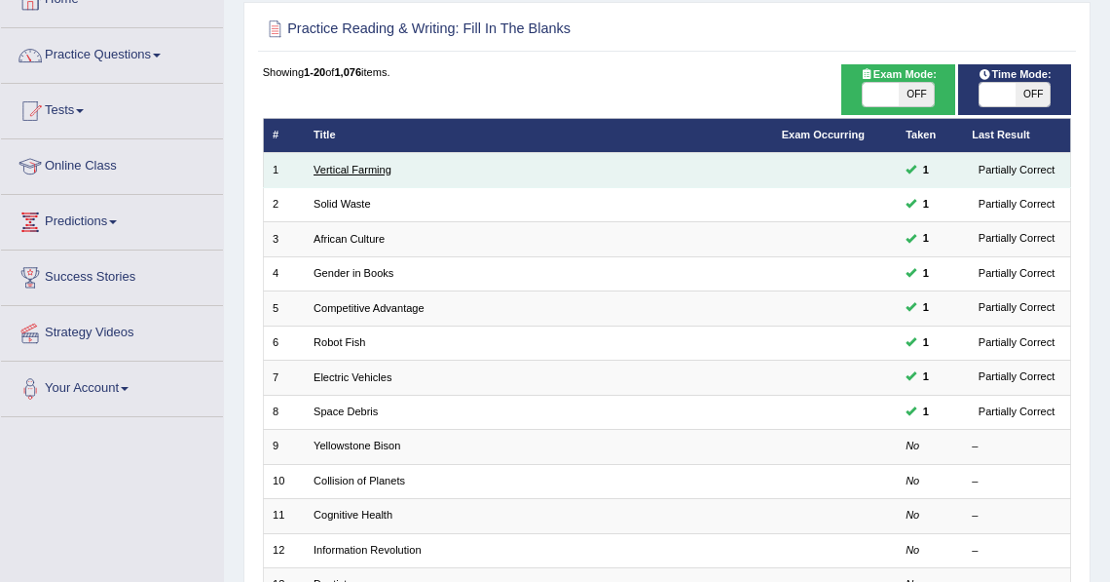
click at [376, 171] on link "Vertical Farming" at bounding box center [353, 170] width 78 height 12
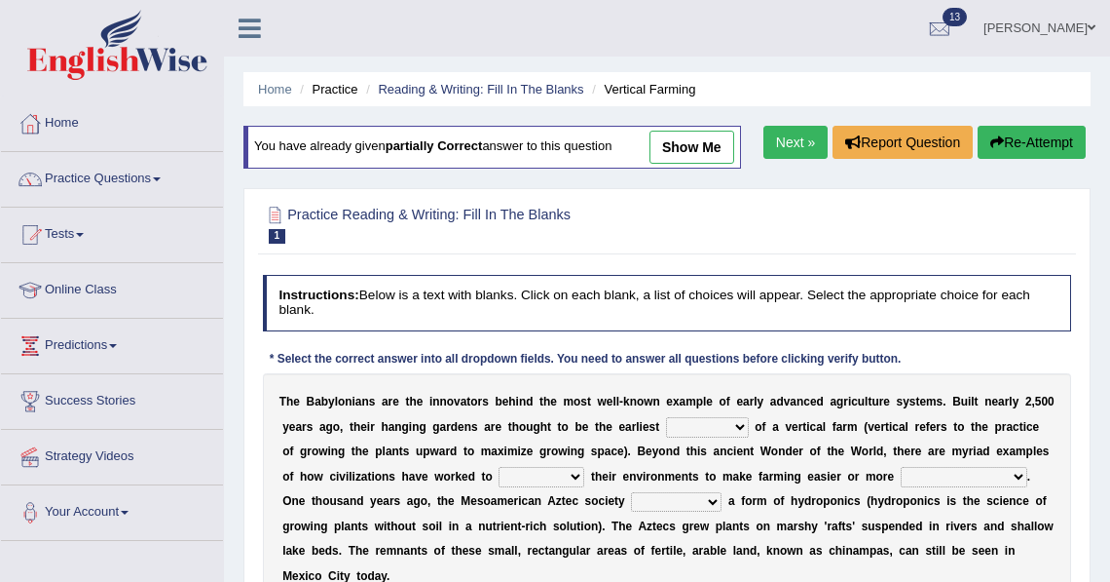
click at [696, 156] on link "show me" at bounding box center [692, 147] width 85 height 33
select select "prototype"
select select "manipulate"
select select "productive"
select select "engineered"
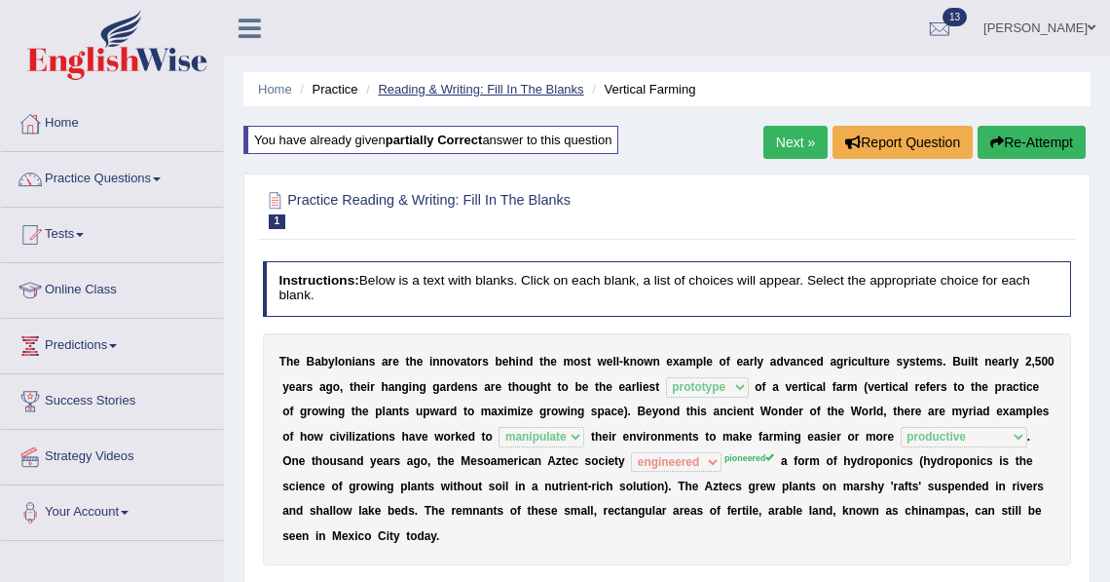
click at [521, 94] on link "Reading & Writing: Fill In The Blanks" at bounding box center [481, 89] width 206 height 15
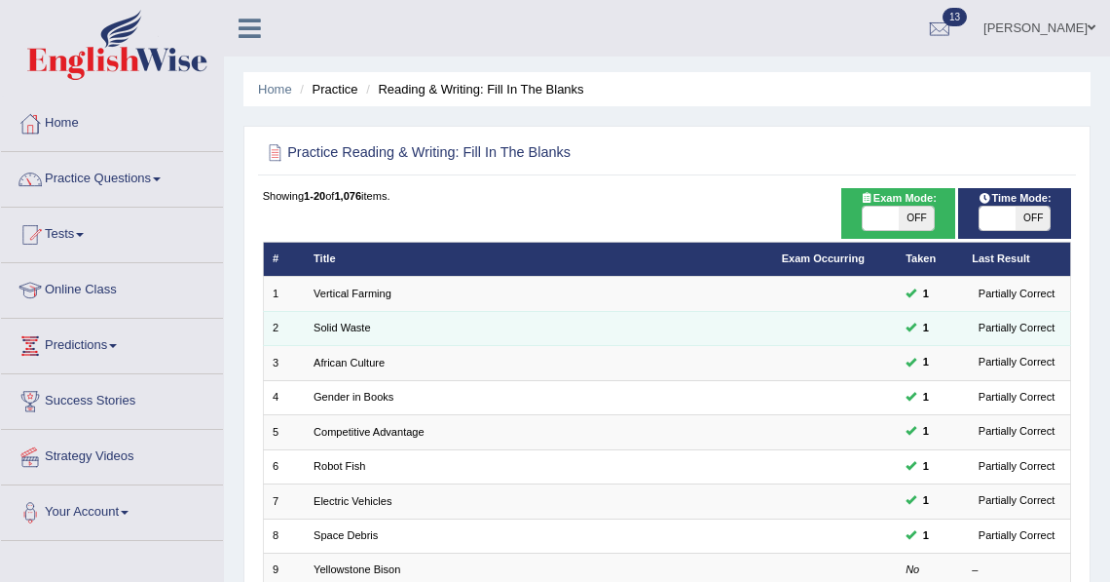
click at [1033, 332] on div "Partially Correct" at bounding box center [1017, 329] width 90 height 18
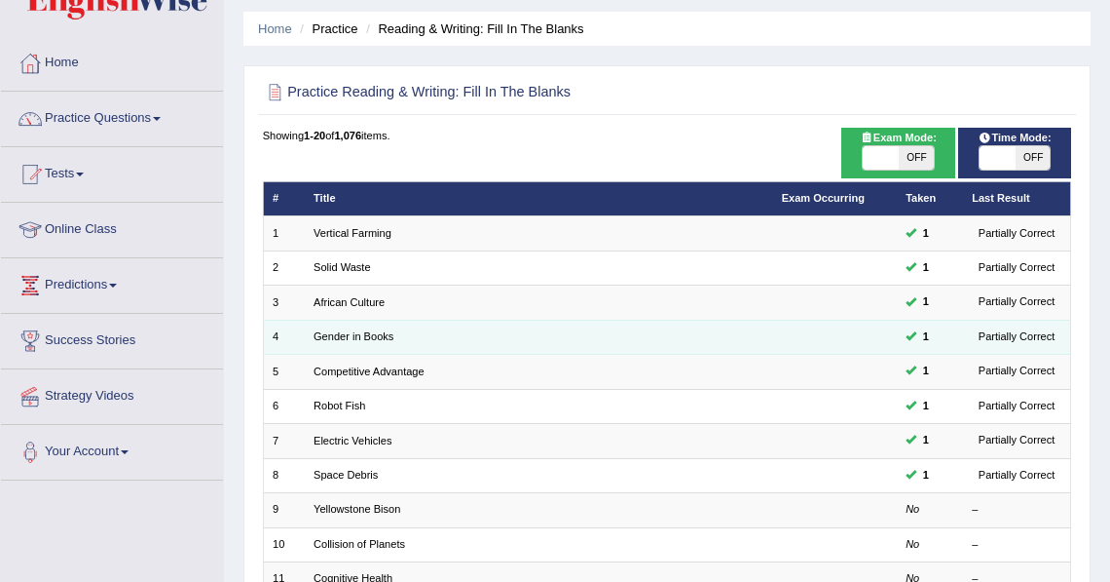
scroll to position [64, 0]
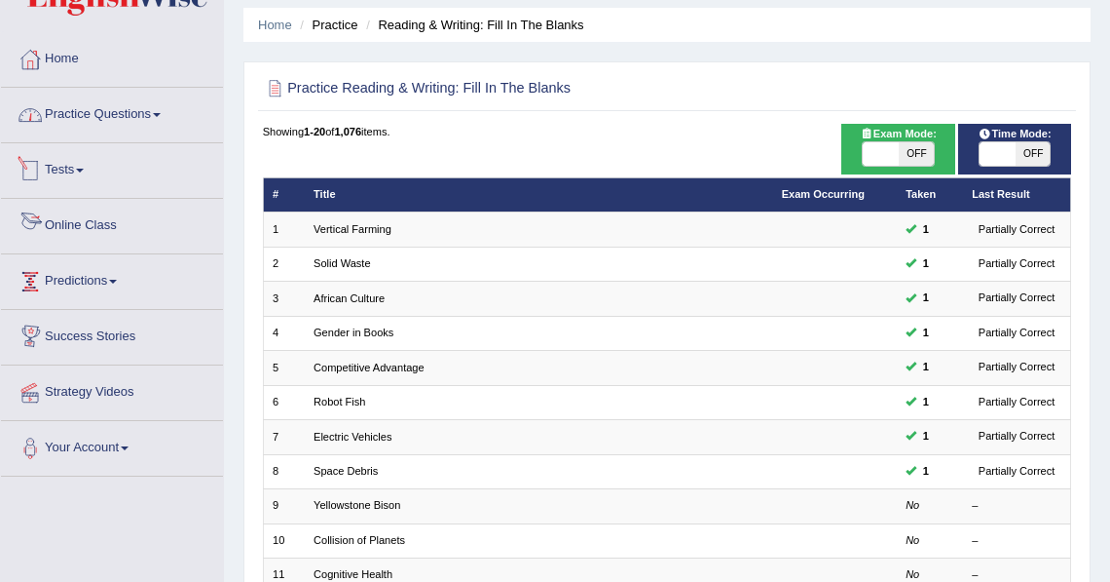
click at [130, 113] on link "Practice Questions" at bounding box center [112, 112] width 222 height 49
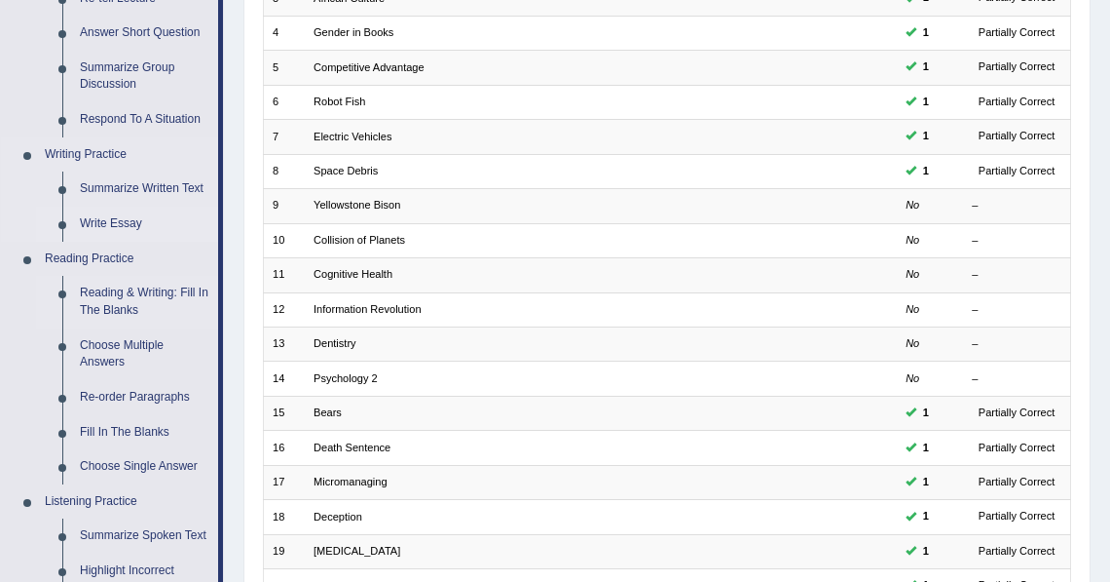
scroll to position [365, 0]
click at [158, 427] on link "Fill In The Blanks" at bounding box center [144, 431] width 147 height 35
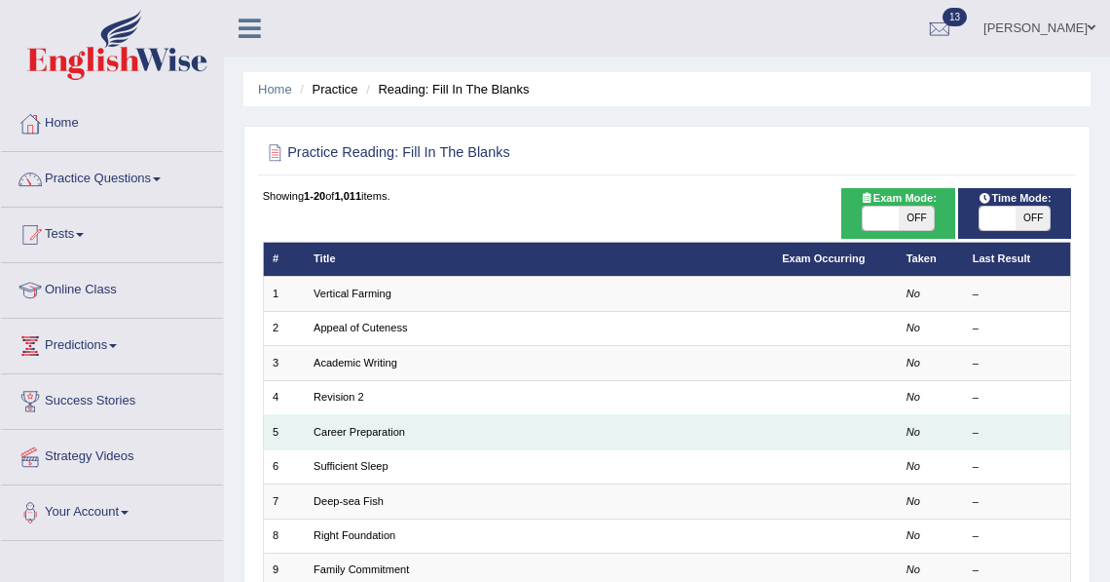
scroll to position [536, 0]
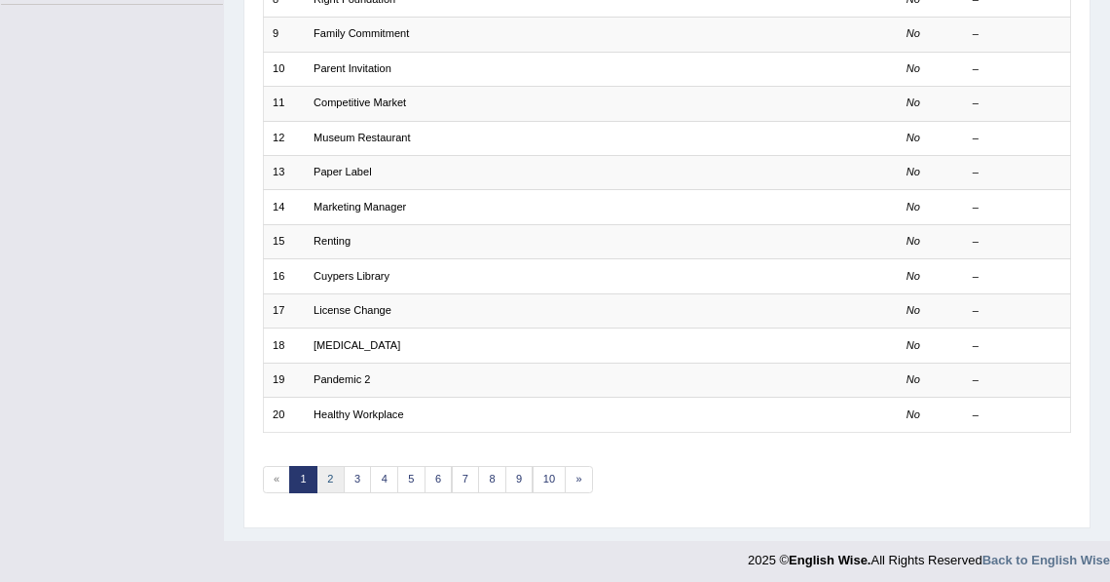
click at [323, 470] on link "2" at bounding box center [331, 479] width 28 height 27
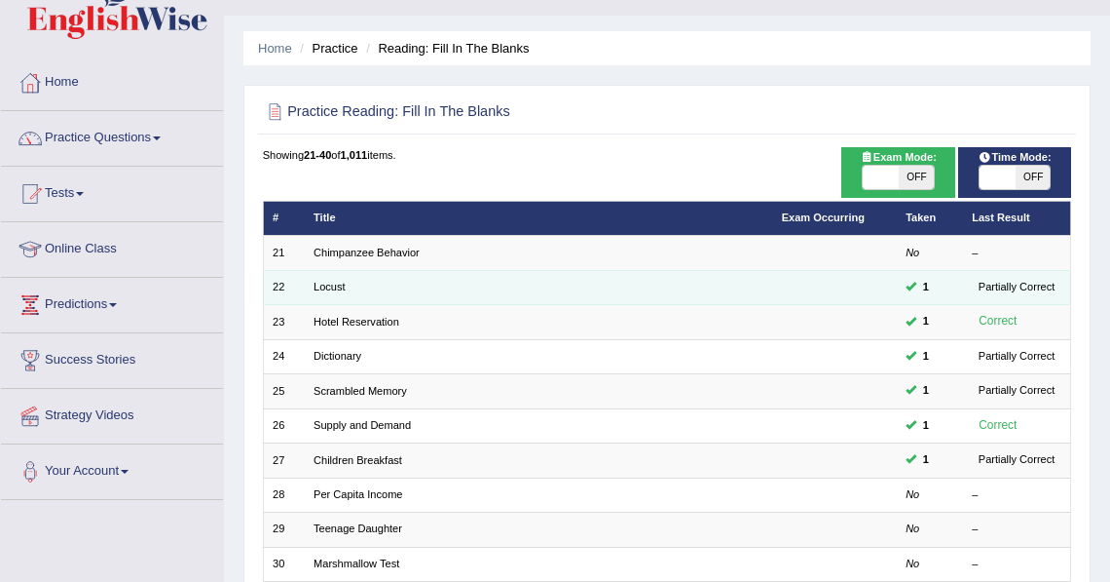
scroll to position [51, 0]
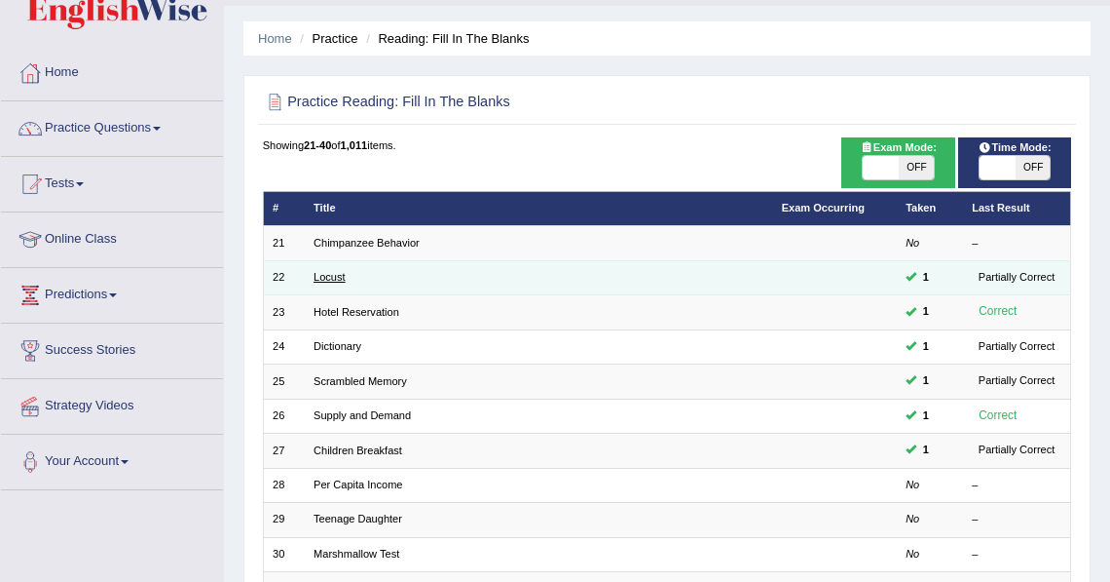
click at [334, 276] on link "Locust" at bounding box center [330, 277] width 32 height 12
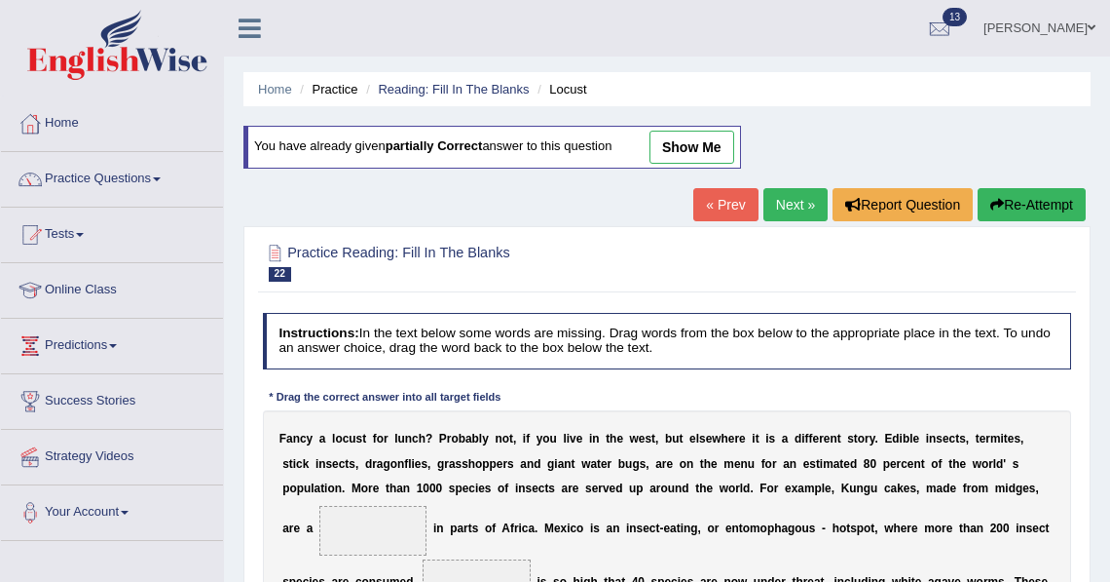
click at [708, 156] on link "show me" at bounding box center [692, 147] width 85 height 33
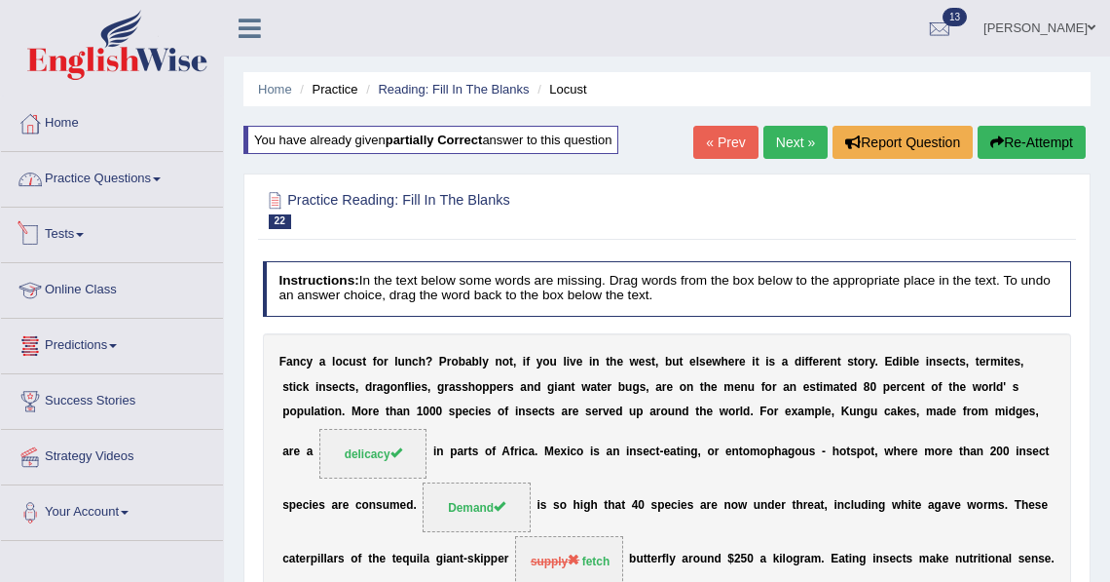
click at [135, 164] on link "Practice Questions" at bounding box center [112, 176] width 222 height 49
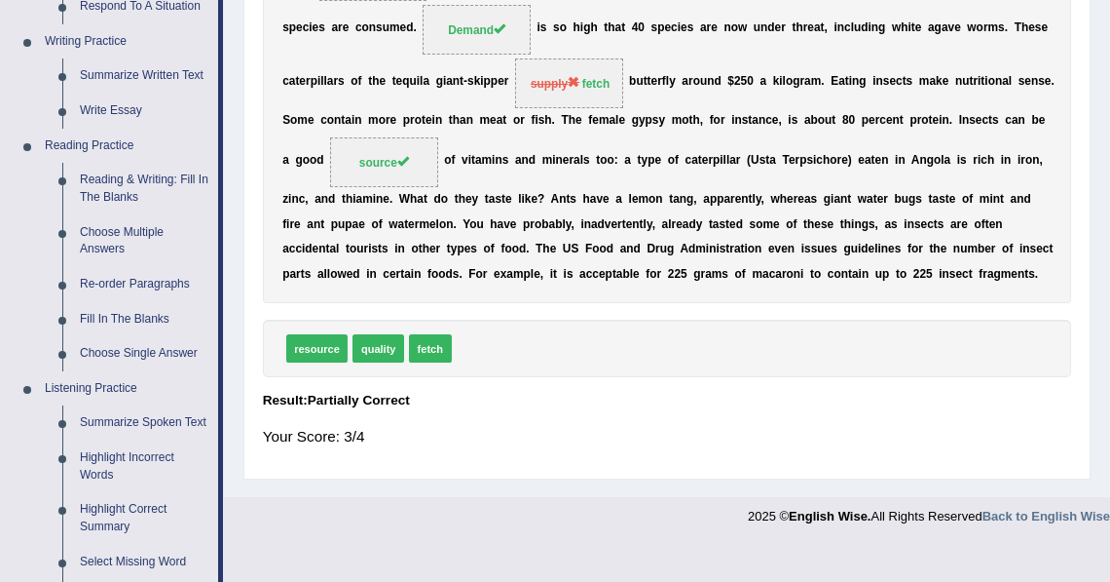
scroll to position [477, 0]
click at [115, 239] on link "Choose Multiple Answers" at bounding box center [144, 241] width 147 height 52
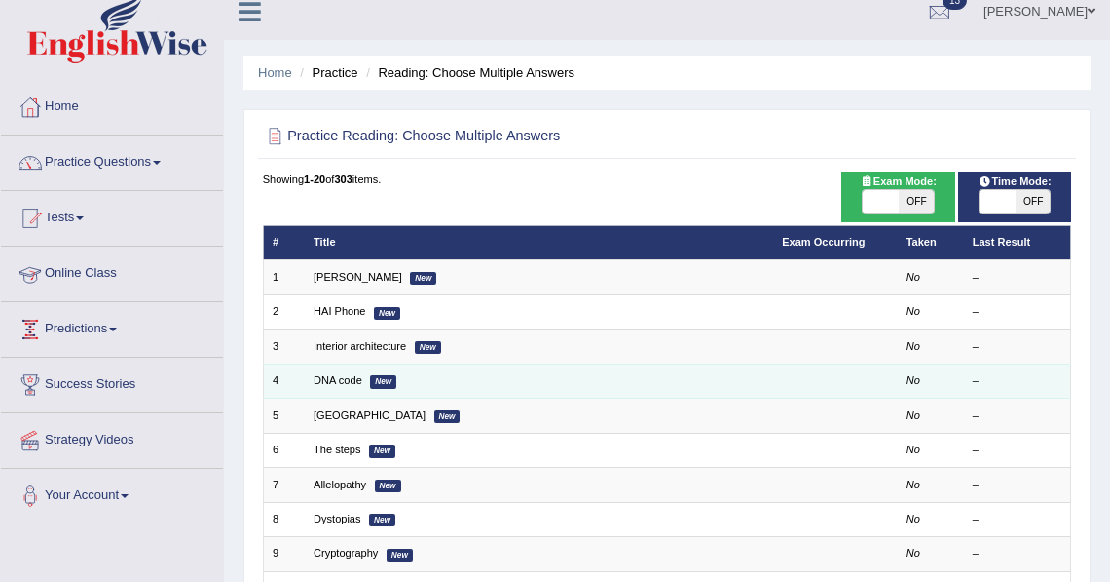
scroll to position [70, 0]
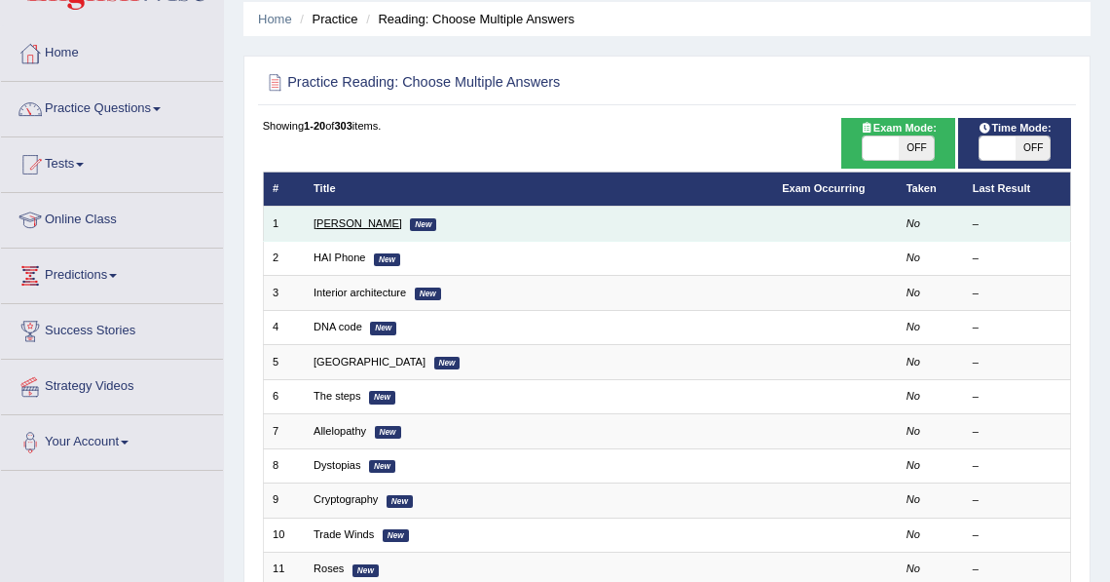
click at [362, 227] on link "[PERSON_NAME]" at bounding box center [358, 223] width 89 height 12
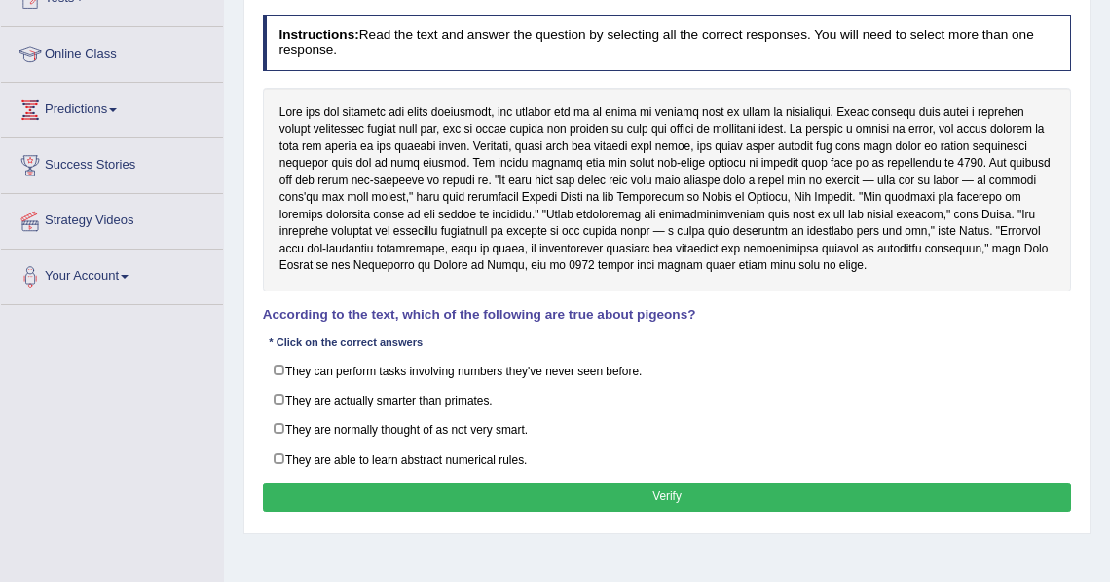
scroll to position [251, 0]
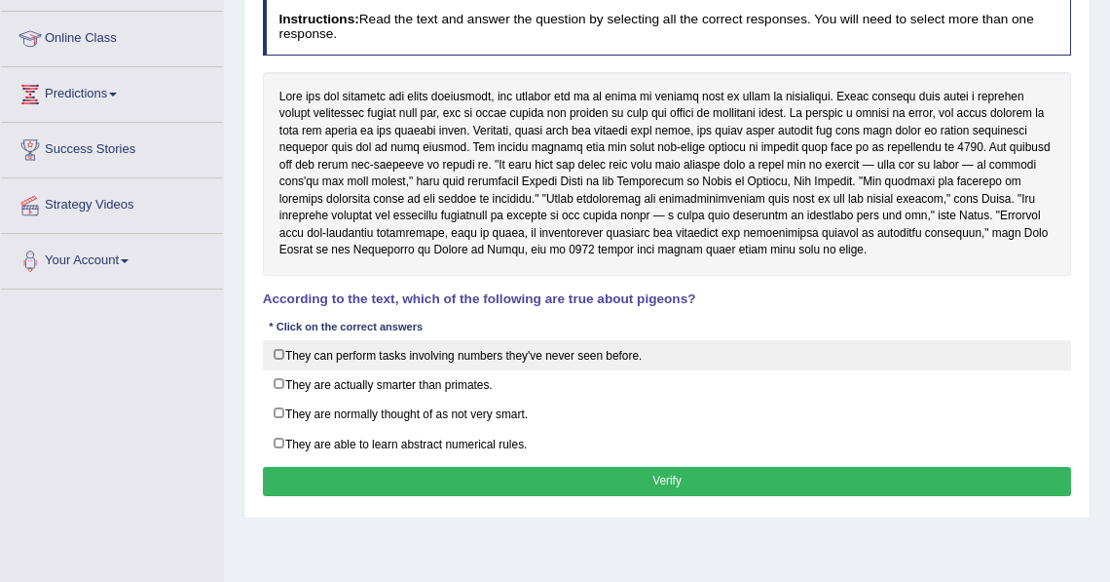
click at [478, 357] on label "They can perform tasks involving numbers they've never seen before." at bounding box center [667, 355] width 809 height 30
checkbox input "true"
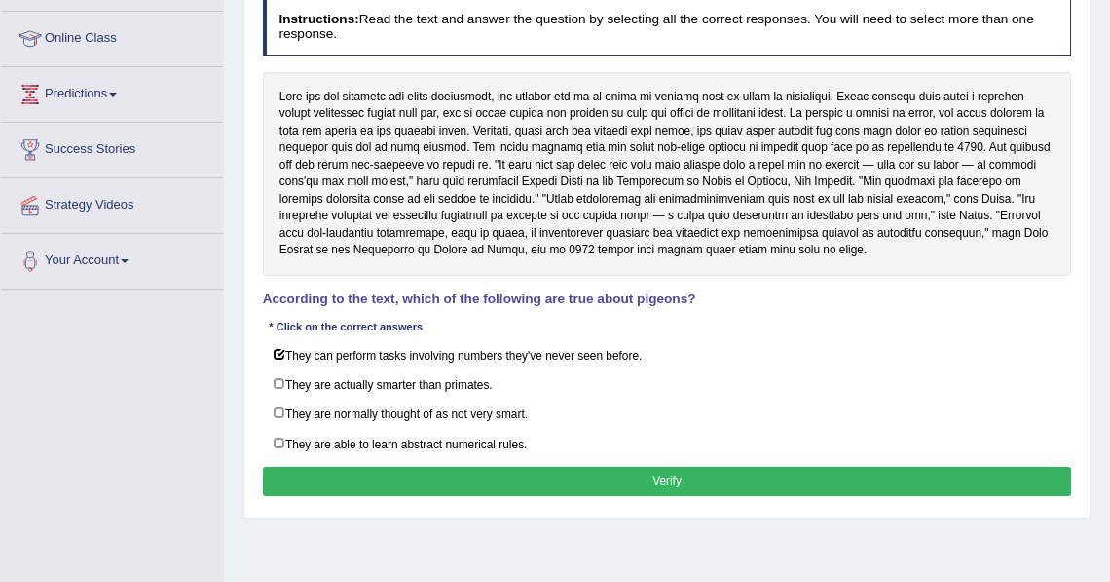
click at [355, 479] on button "Verify" at bounding box center [667, 481] width 809 height 28
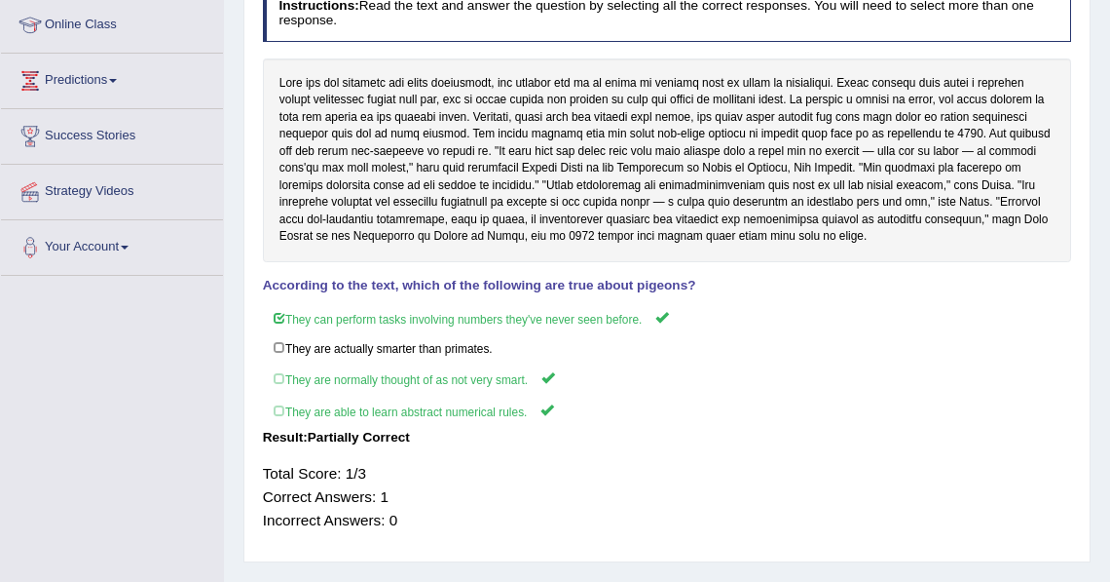
scroll to position [0, 0]
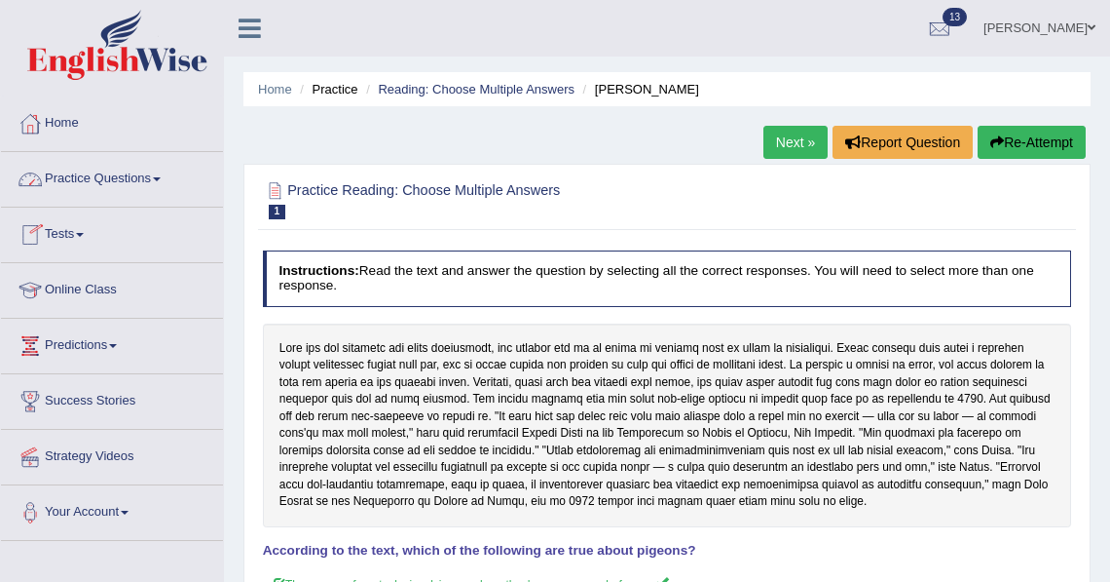
click at [138, 182] on link "Practice Questions" at bounding box center [112, 176] width 222 height 49
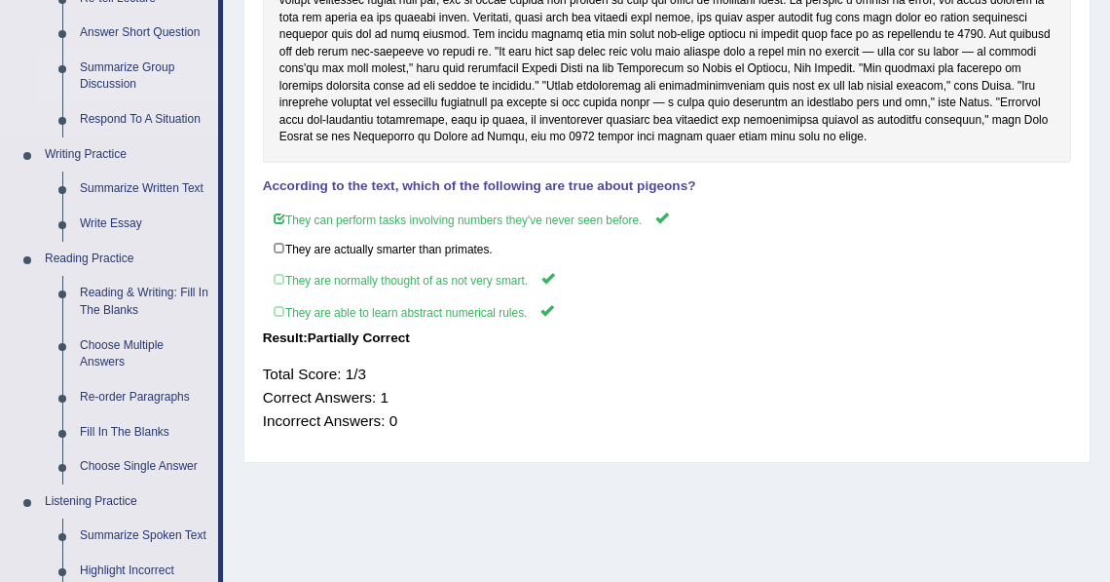
scroll to position [392, 0]
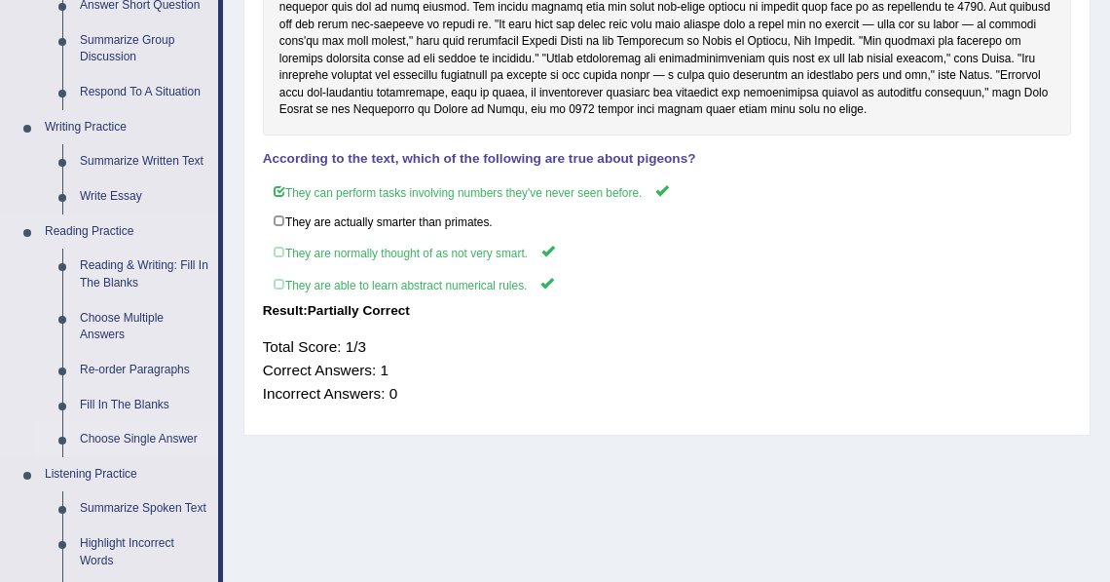
click at [139, 440] on link "Choose Single Answer" at bounding box center [144, 439] width 147 height 35
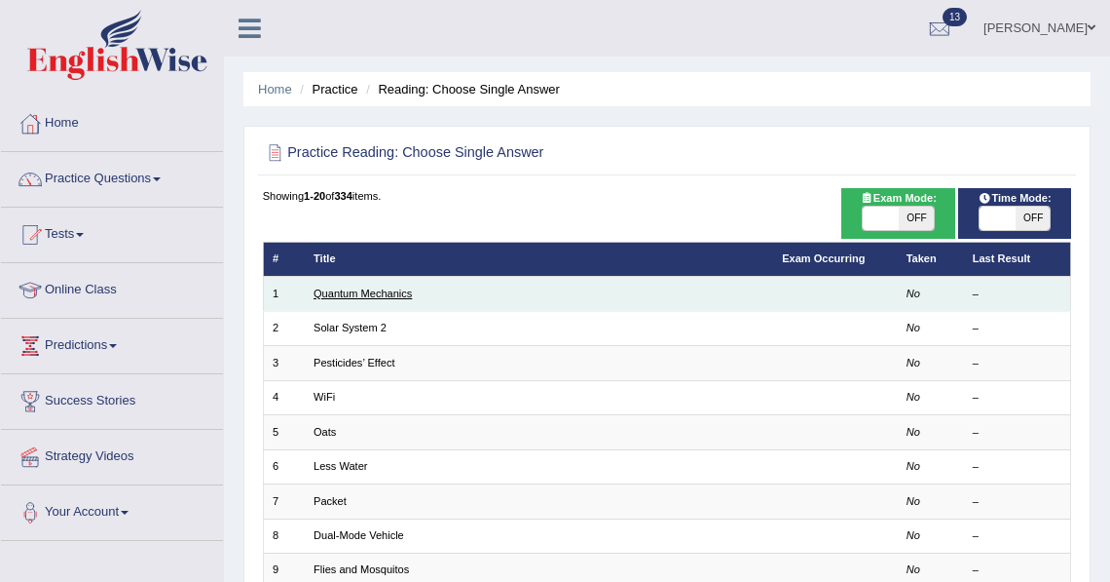
click at [389, 292] on link "Quantum Mechanics" at bounding box center [363, 293] width 98 height 12
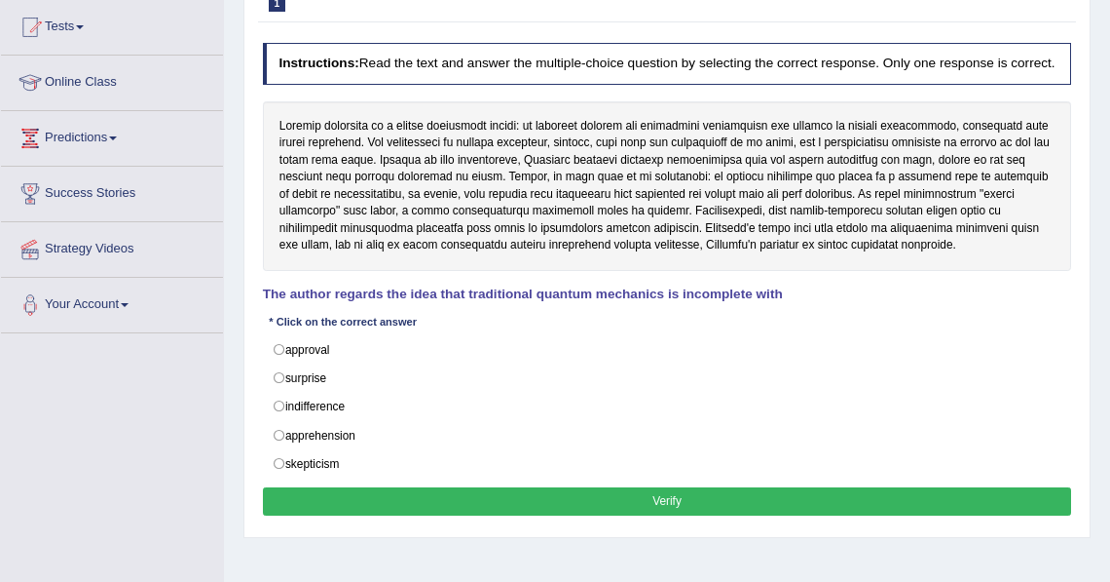
scroll to position [210, 0]
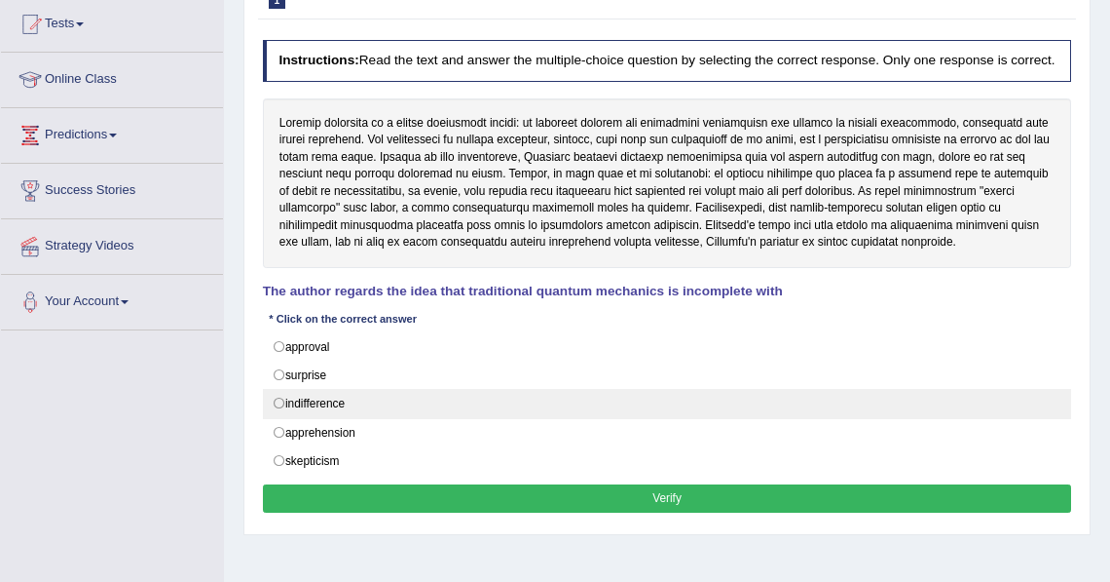
click at [367, 418] on label "indifference" at bounding box center [667, 403] width 809 height 29
radio input "true"
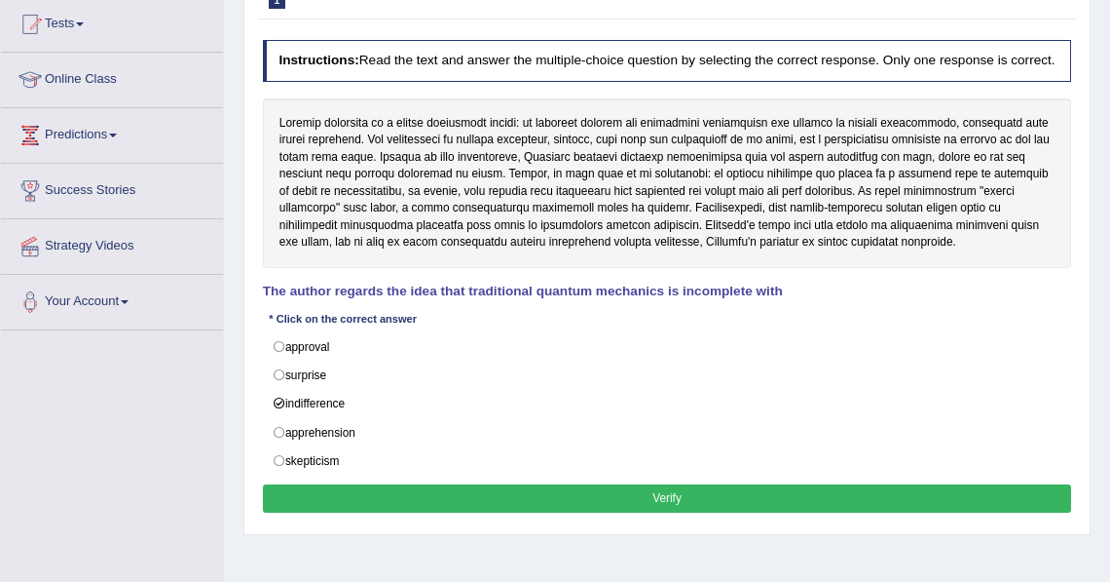
click at [384, 506] on button "Verify" at bounding box center [667, 498] width 809 height 28
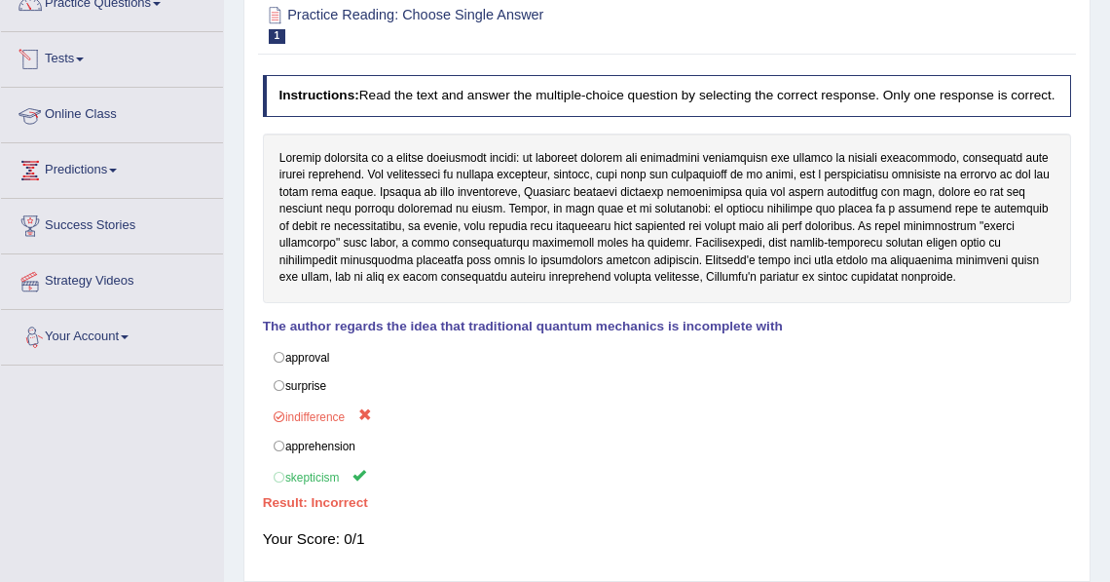
scroll to position [86, 0]
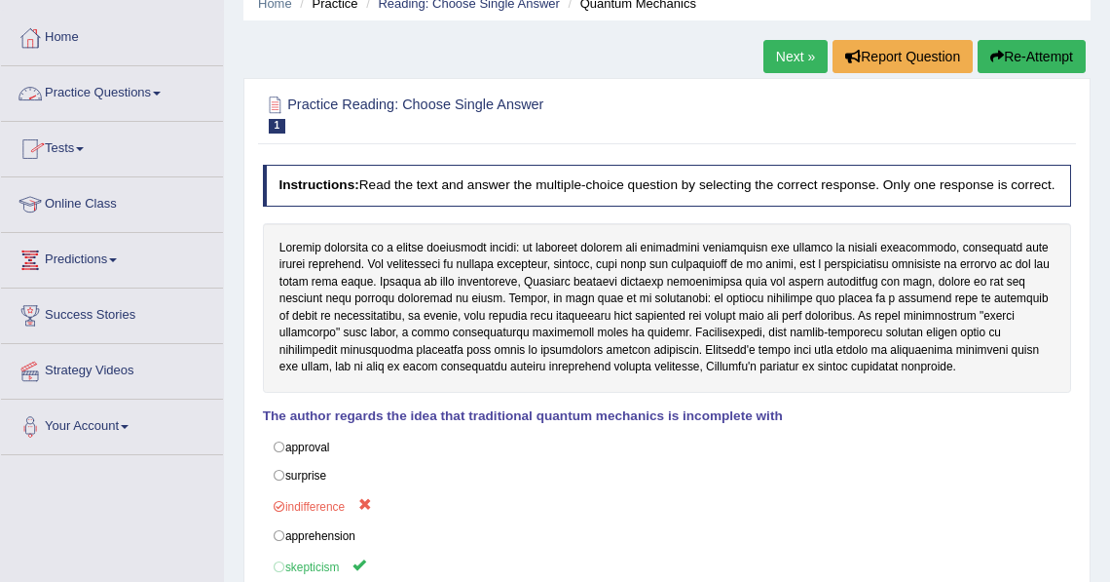
click at [100, 102] on link "Practice Questions" at bounding box center [112, 90] width 222 height 49
